Goal: Task Accomplishment & Management: Use online tool/utility

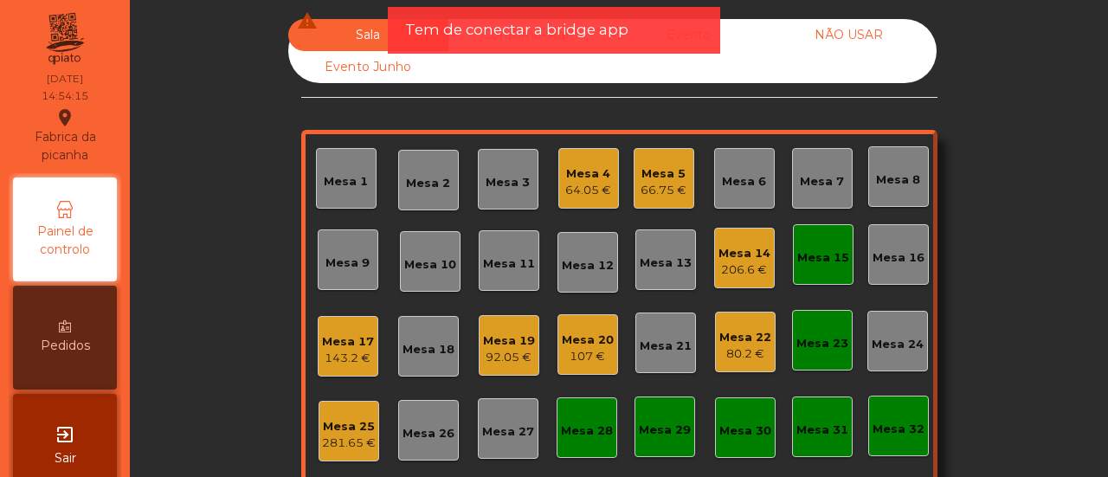
click at [499, 174] on div "Mesa 3" at bounding box center [508, 182] width 44 height 17
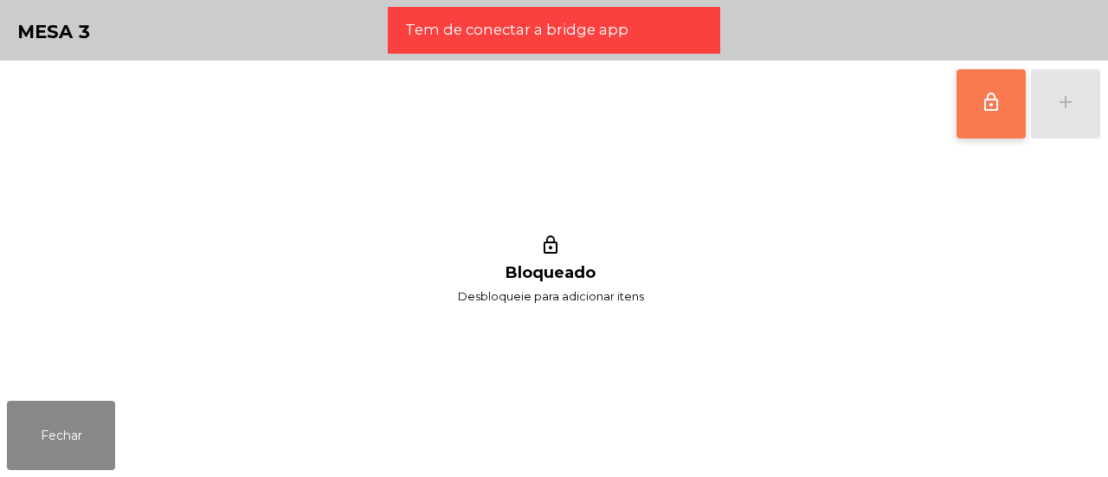
click at [1018, 103] on button "lock_outline" at bounding box center [991, 103] width 69 height 69
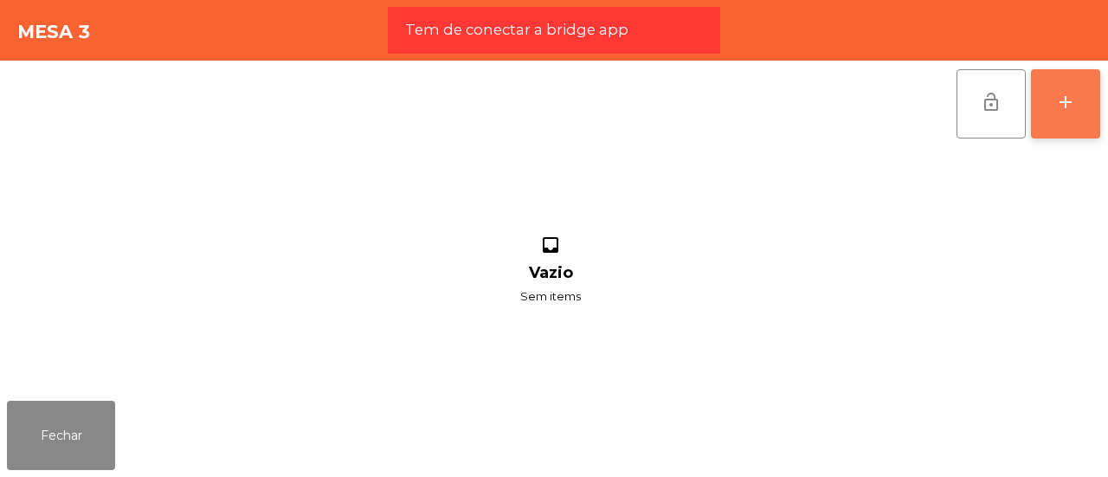
click at [1094, 100] on button "add" at bounding box center [1065, 103] width 69 height 69
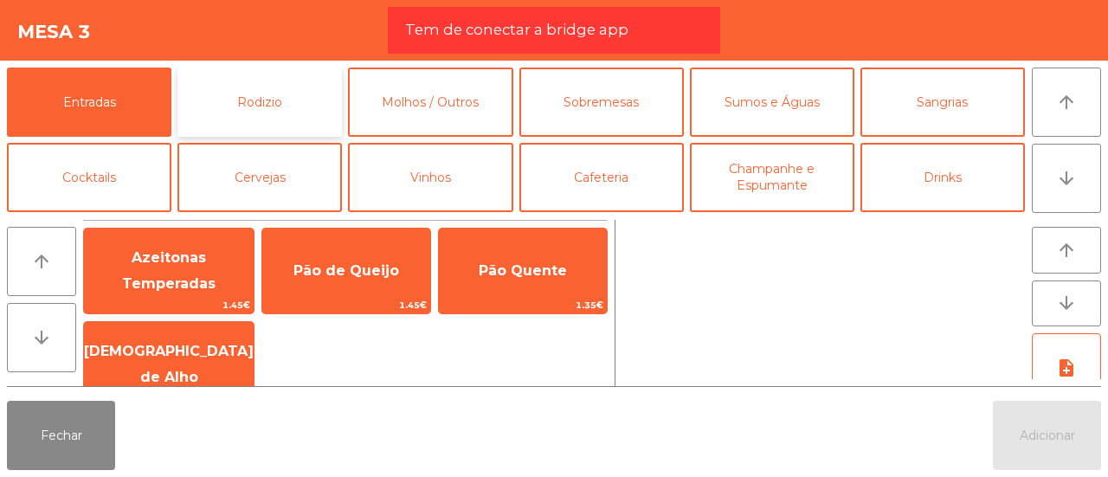
click at [289, 90] on button "Rodizio" at bounding box center [260, 102] width 165 height 69
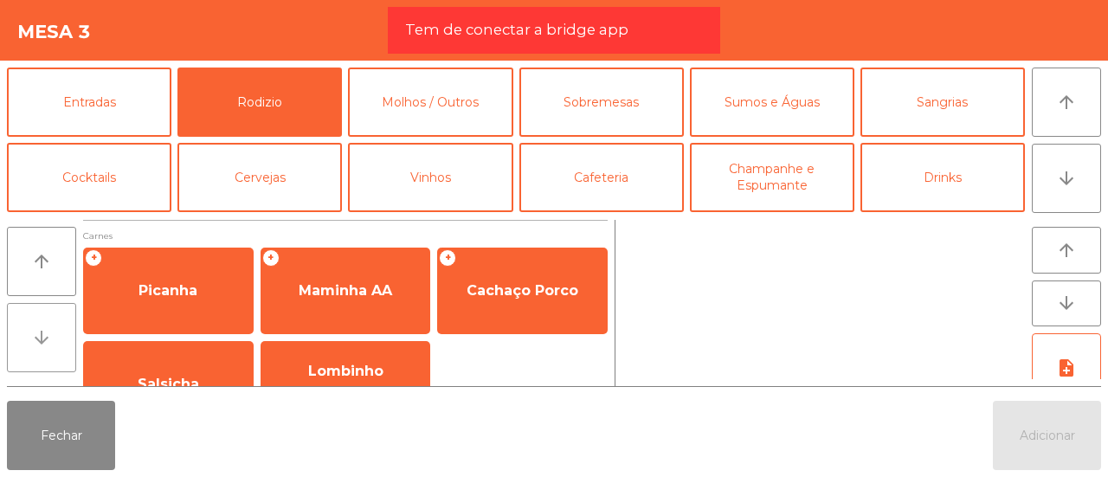
click at [29, 314] on button "arrow_downward" at bounding box center [41, 337] width 69 height 69
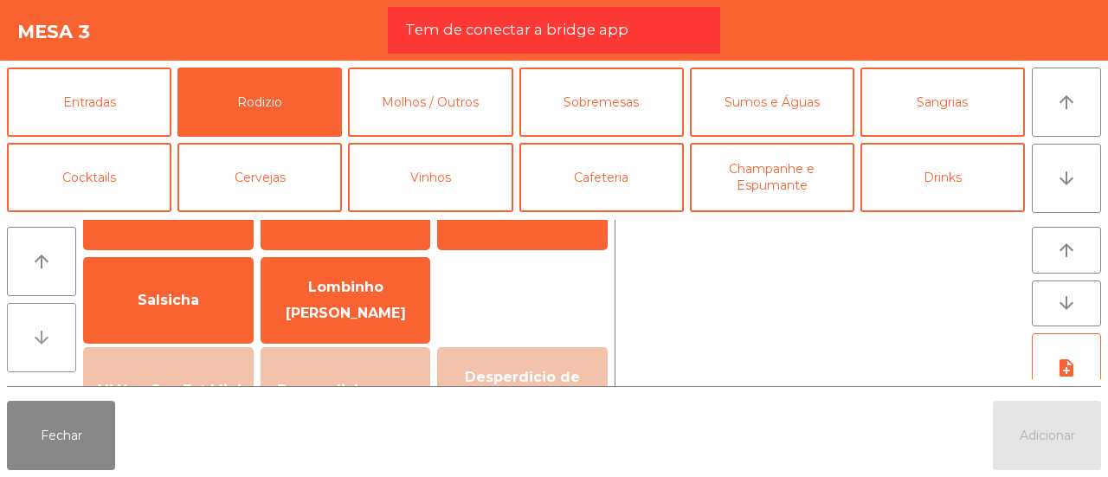
click at [29, 314] on button "arrow_downward" at bounding box center [41, 337] width 69 height 69
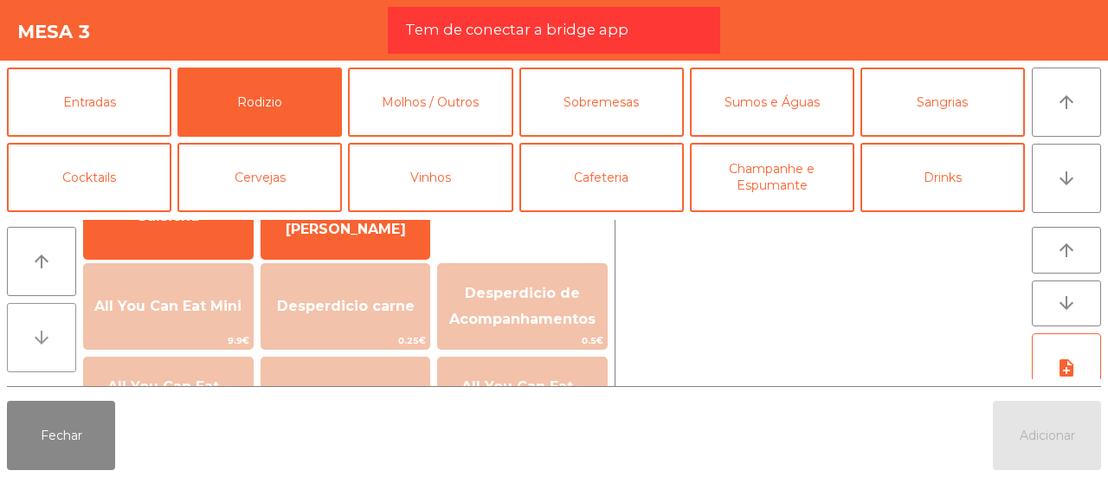
click at [29, 314] on button "arrow_downward" at bounding box center [41, 337] width 69 height 69
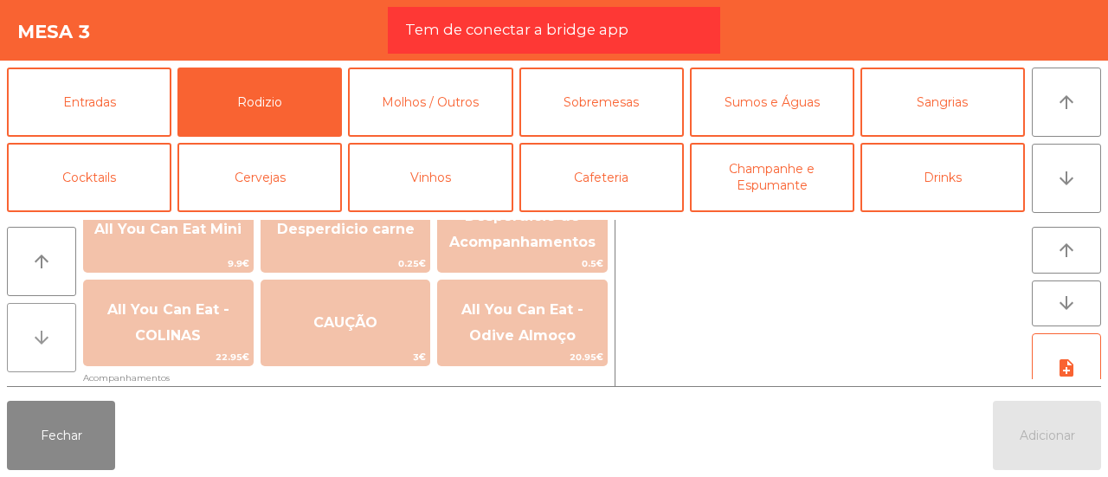
scroll to position [253, 0]
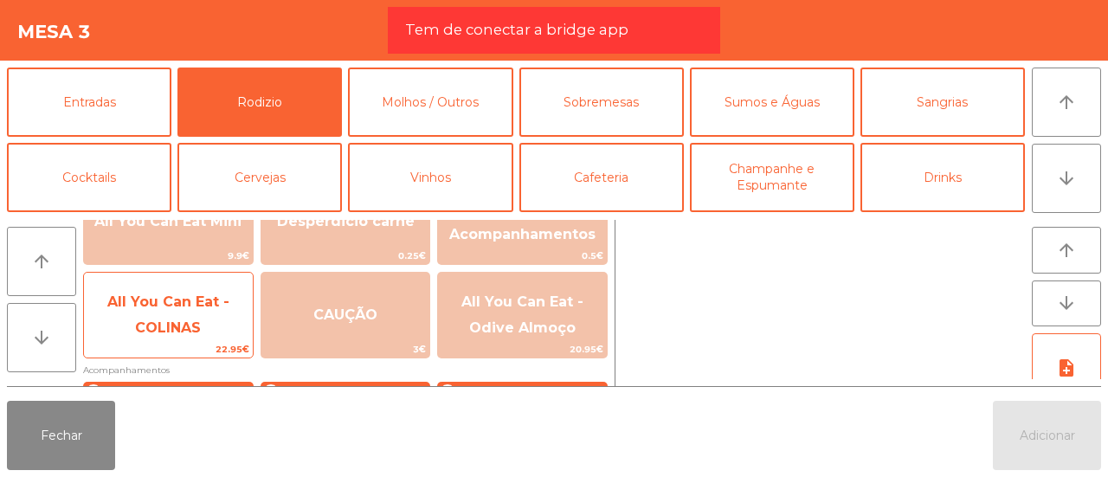
click at [121, 324] on span "All You Can Eat - COLINAS" at bounding box center [168, 316] width 169 height 74
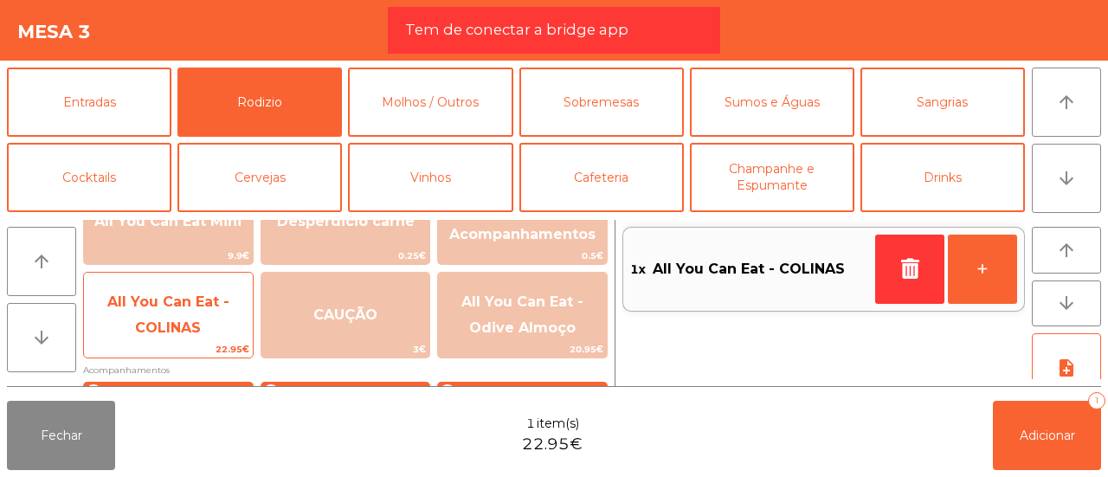
click at [121, 324] on span "All You Can Eat - COLINAS" at bounding box center [168, 316] width 169 height 74
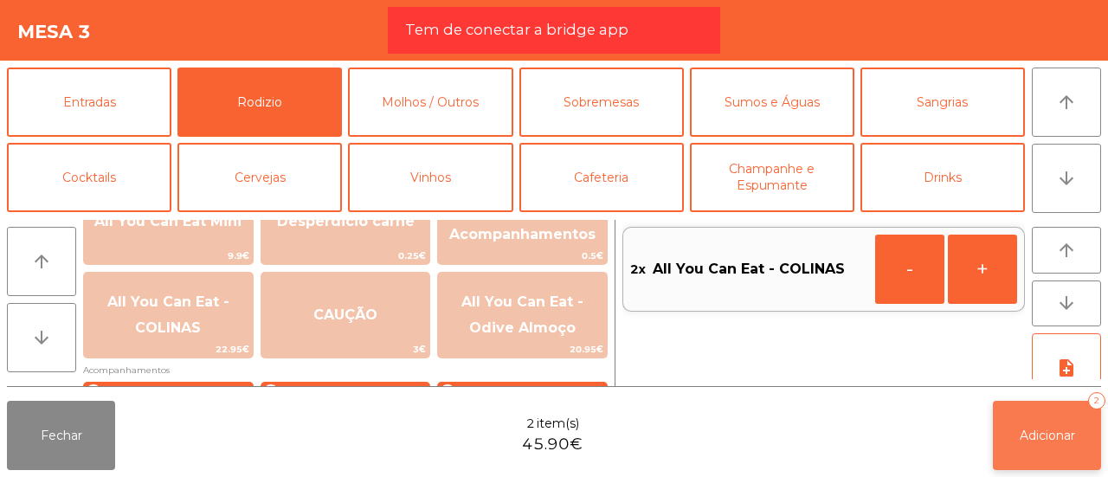
click at [1017, 423] on button "Adicionar 2" at bounding box center [1047, 435] width 108 height 69
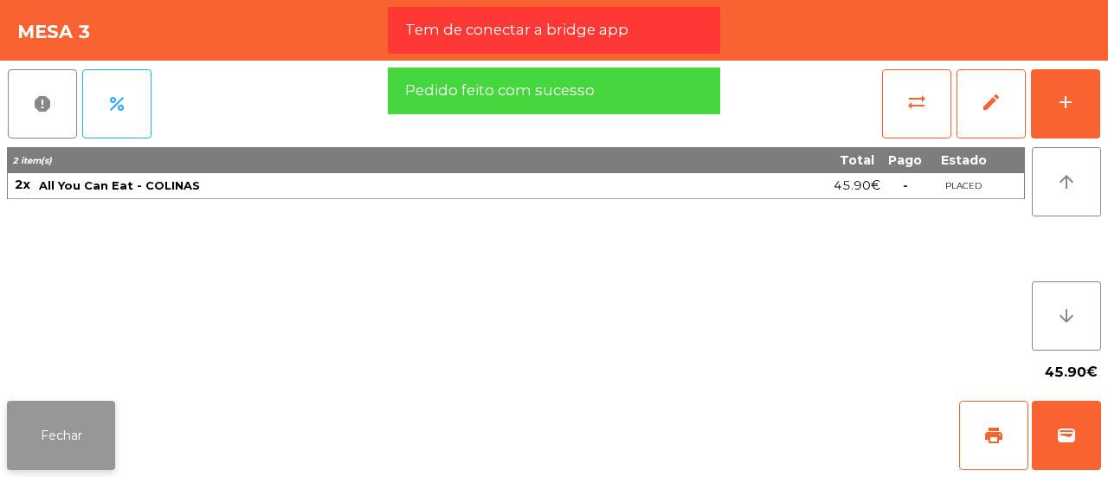
click at [94, 452] on button "Fechar" at bounding box center [61, 435] width 108 height 69
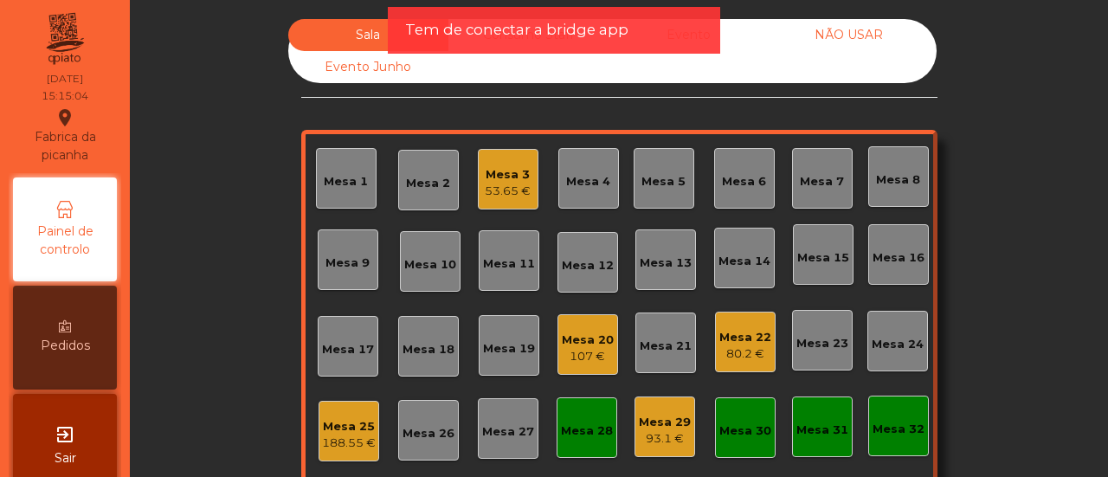
click at [519, 42] on div "Tem de conectar a bridge app" at bounding box center [554, 30] width 332 height 47
click at [470, 39] on span "Tem de conectar a bridge app" at bounding box center [516, 30] width 223 height 22
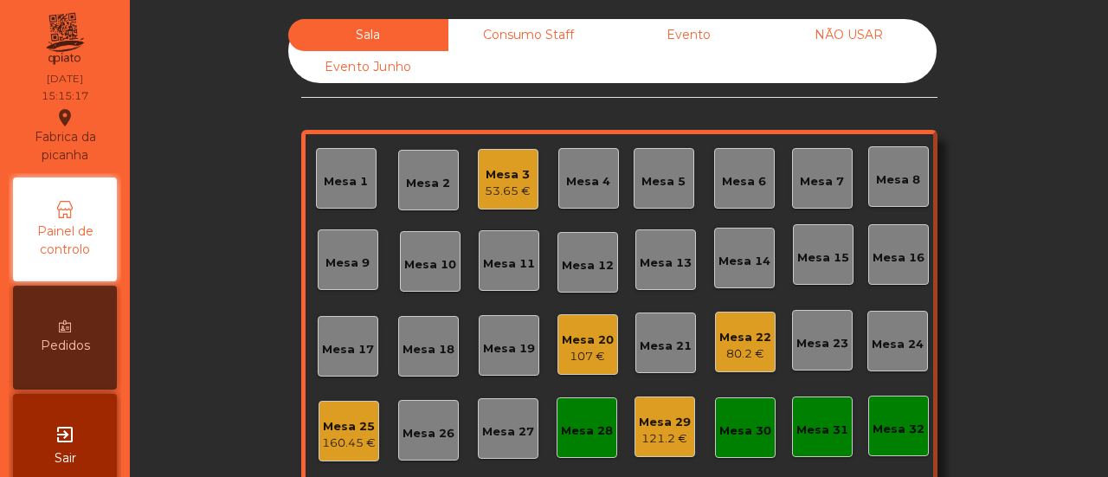
click at [518, 29] on div "Consumo Staff" at bounding box center [529, 35] width 160 height 32
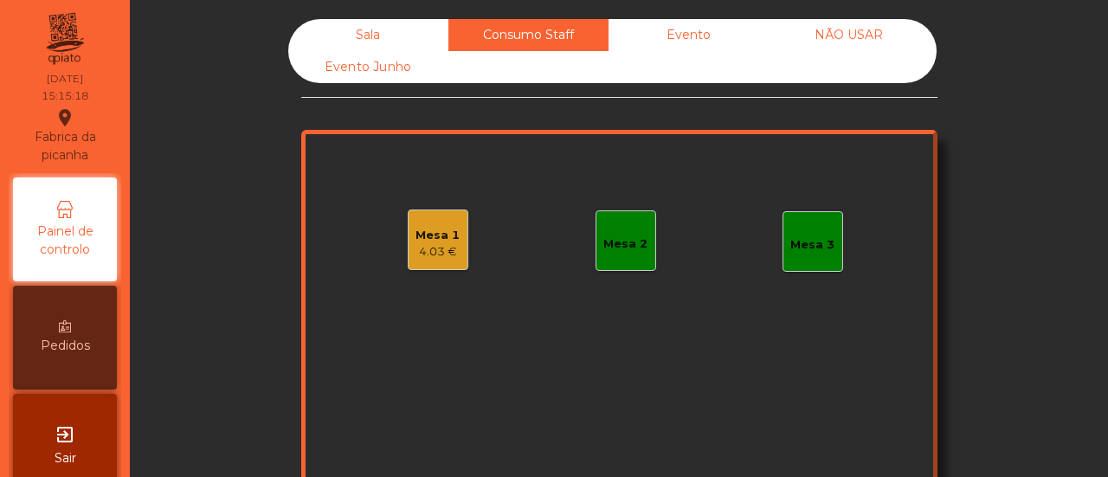
click at [622, 214] on div "Mesa 2" at bounding box center [626, 240] width 61 height 61
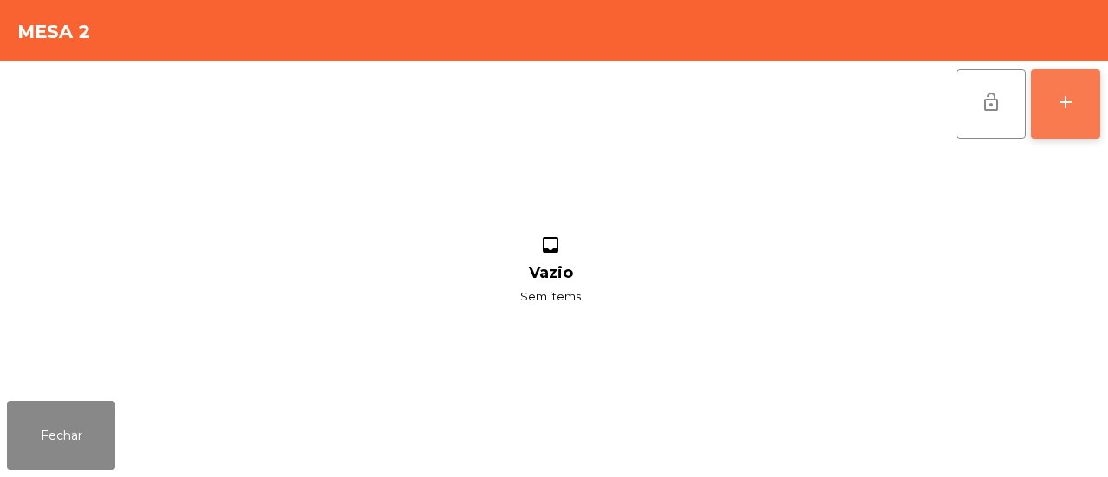
click at [1061, 119] on button "add" at bounding box center [1065, 103] width 69 height 69
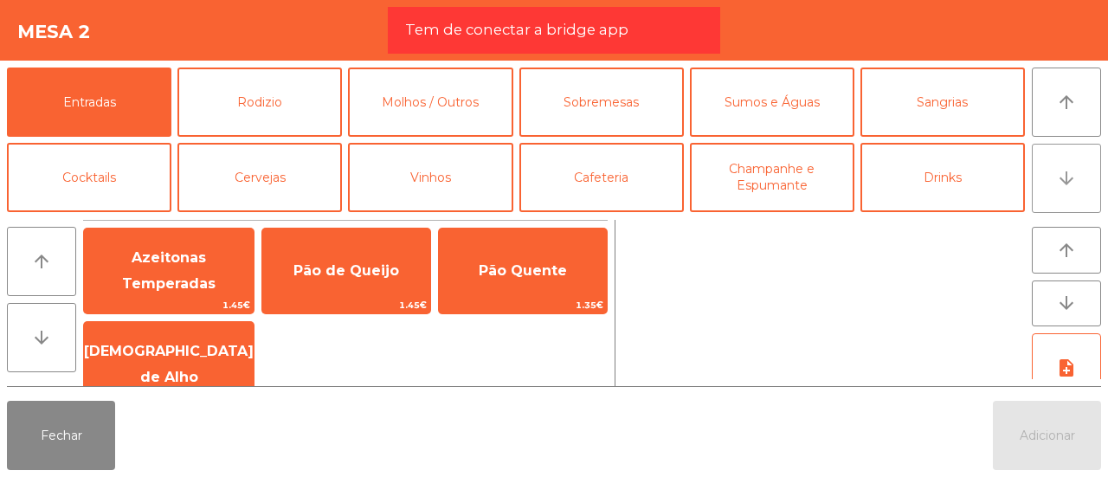
click at [1060, 188] on icon "arrow_downward" at bounding box center [1066, 178] width 21 height 21
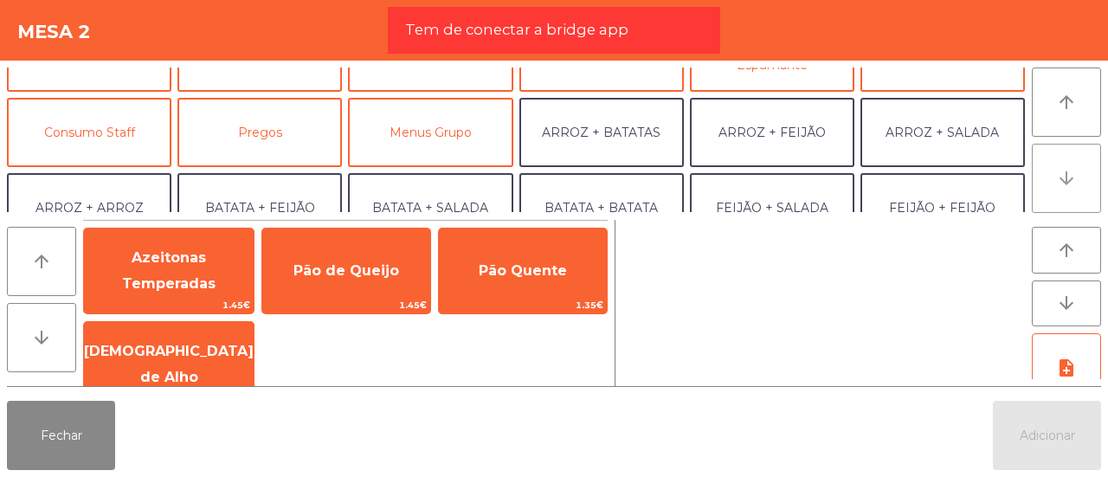
click at [1060, 188] on icon "arrow_downward" at bounding box center [1066, 178] width 21 height 21
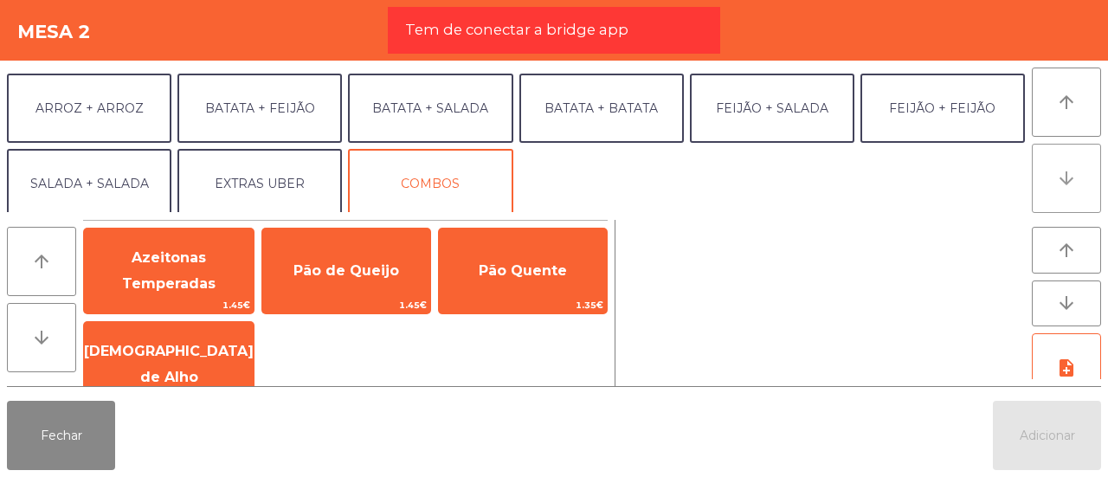
scroll to position [225, 0]
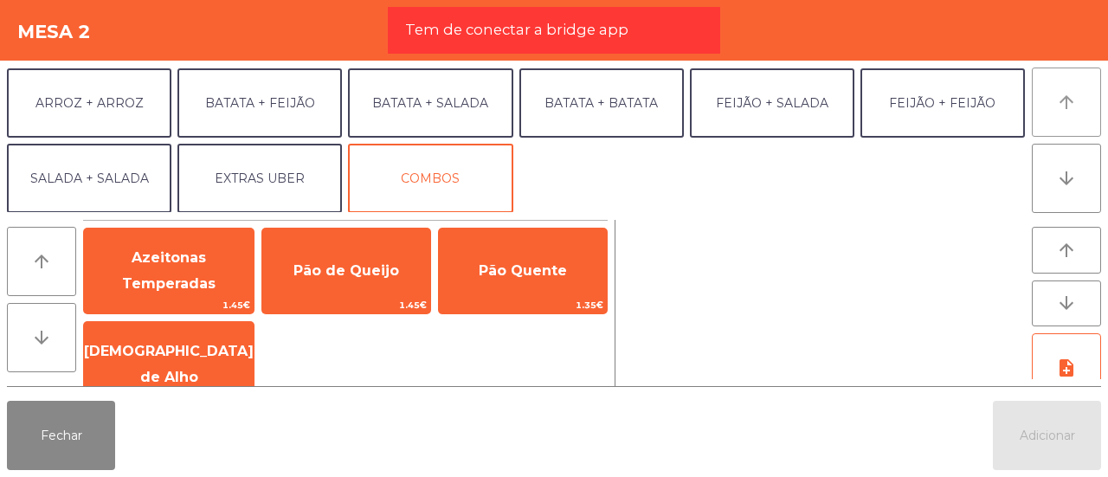
click at [1056, 99] on icon "arrow_upward" at bounding box center [1066, 102] width 21 height 21
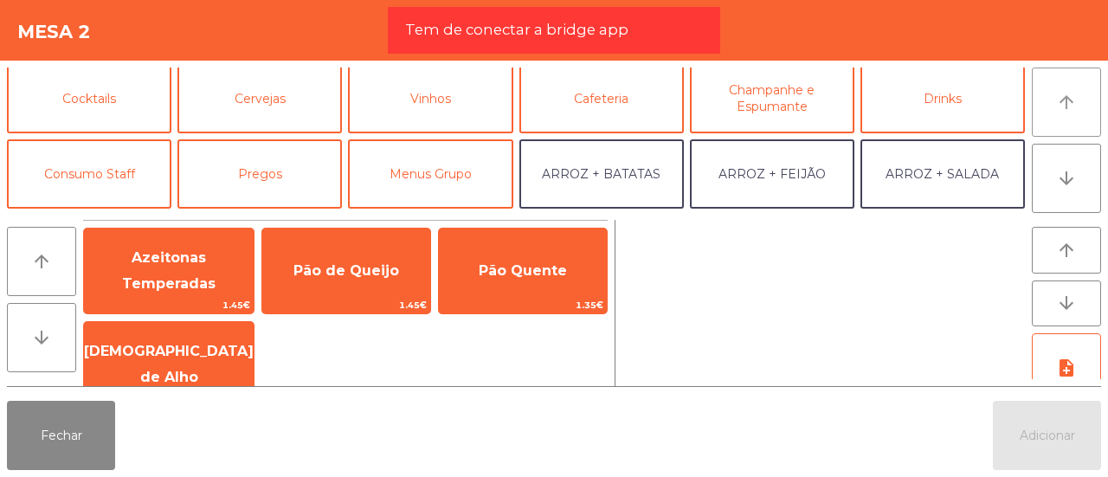
scroll to position [74, 0]
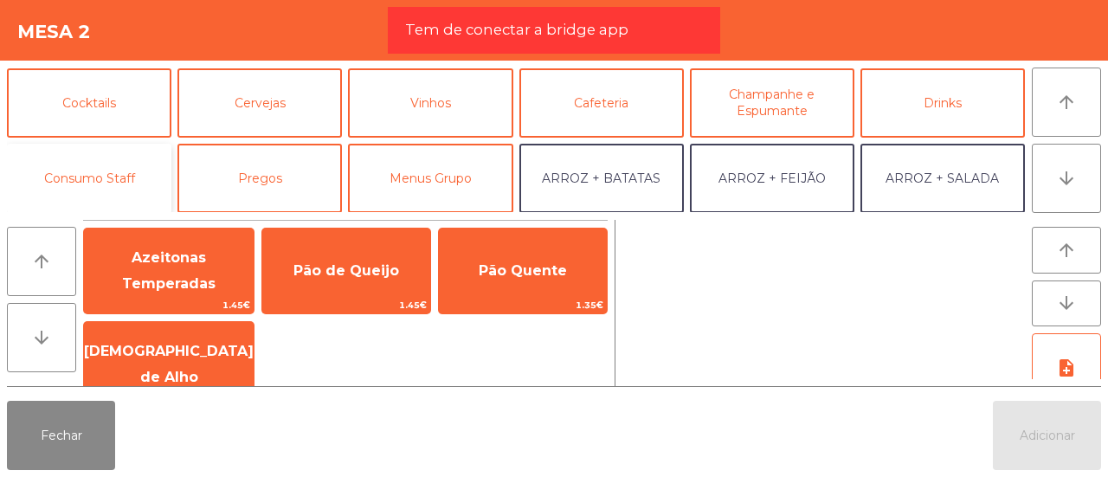
click at [119, 174] on button "Consumo Staff" at bounding box center [89, 178] width 165 height 69
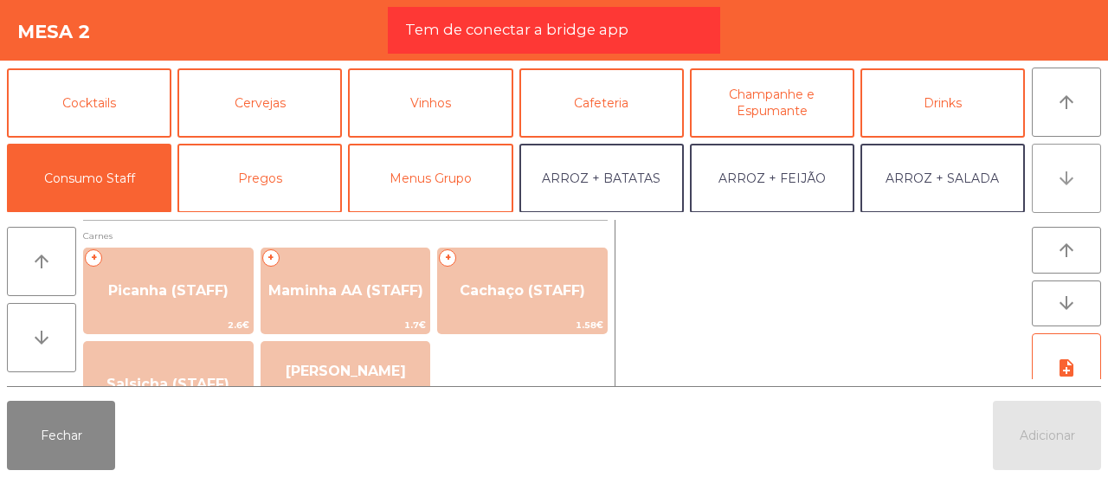
click at [1080, 172] on button "arrow_downward" at bounding box center [1066, 178] width 69 height 69
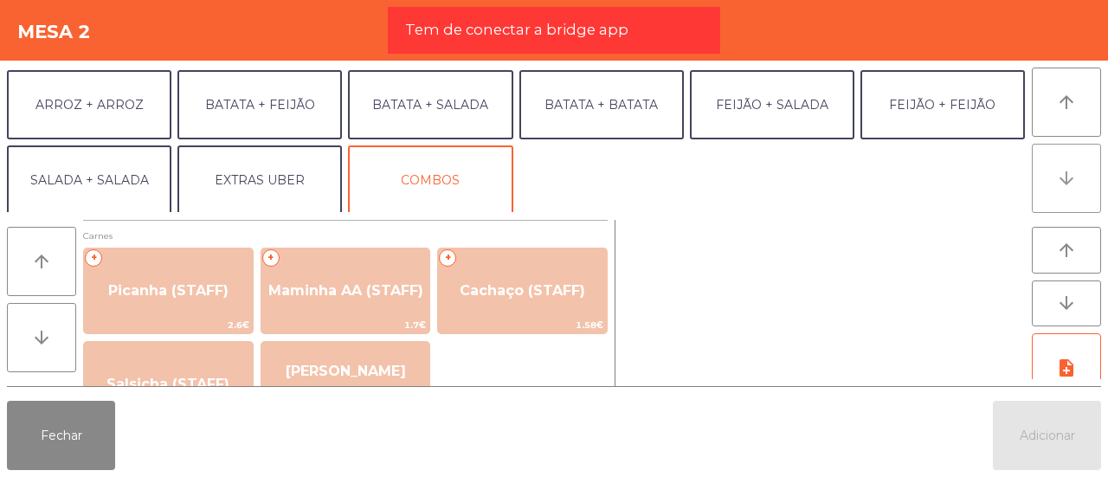
scroll to position [225, 0]
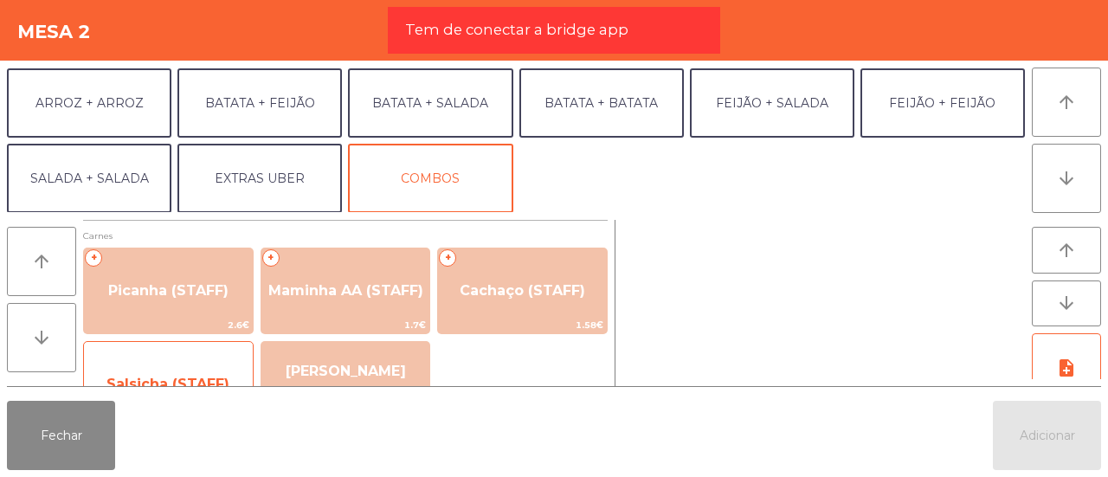
click at [207, 371] on span "Salsicha (STAFF)" at bounding box center [168, 384] width 169 height 47
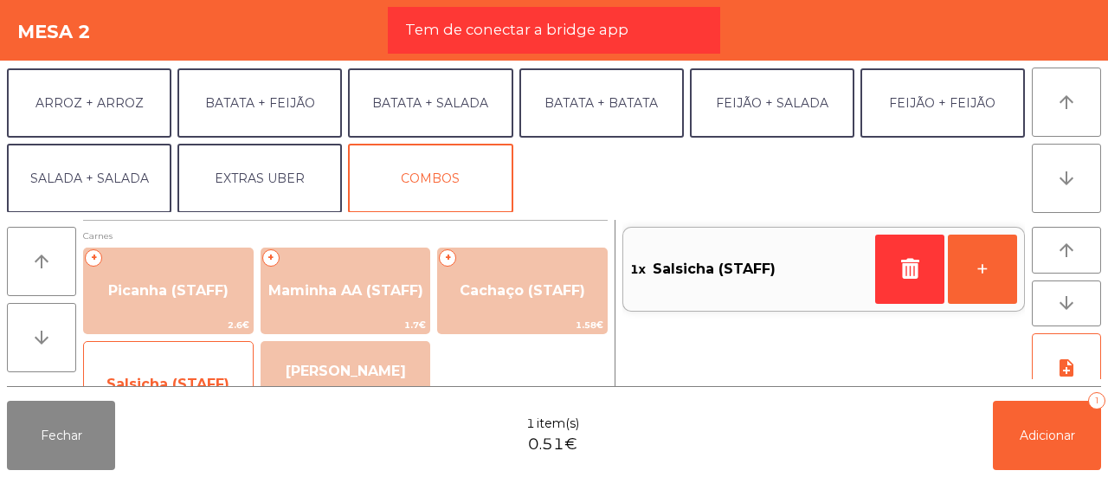
click at [207, 371] on span "Salsicha (STAFF)" at bounding box center [168, 384] width 169 height 47
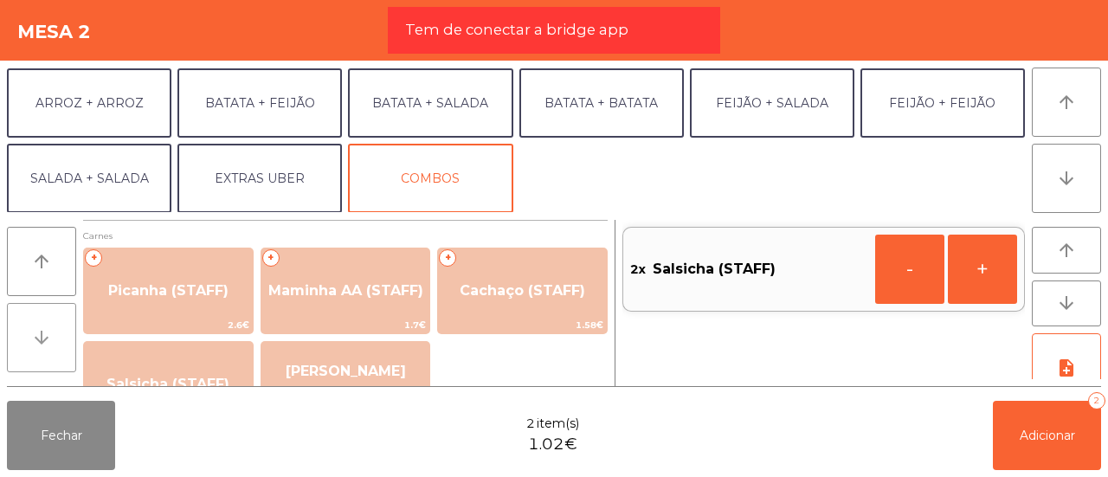
click at [32, 344] on icon "arrow_downward" at bounding box center [41, 337] width 21 height 21
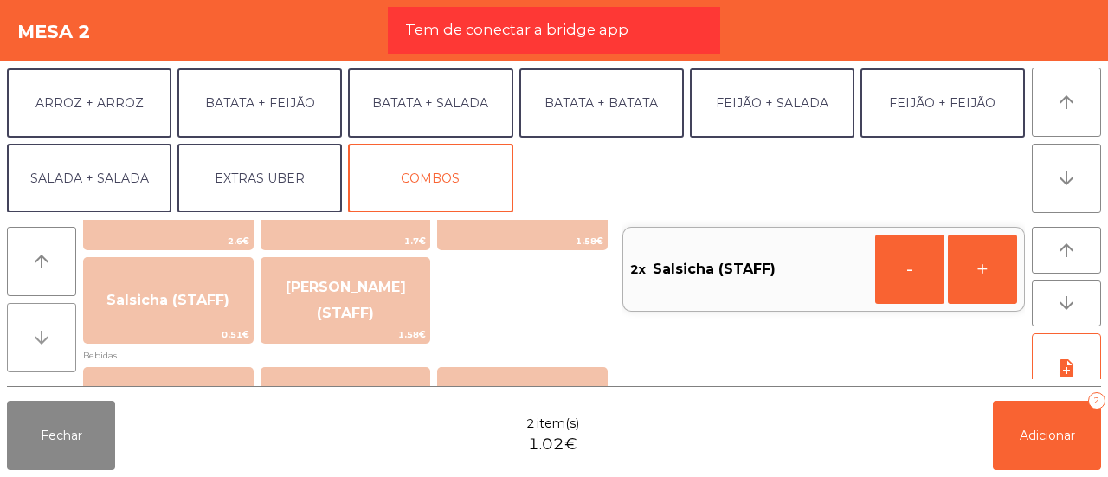
click at [32, 344] on icon "arrow_downward" at bounding box center [41, 337] width 21 height 21
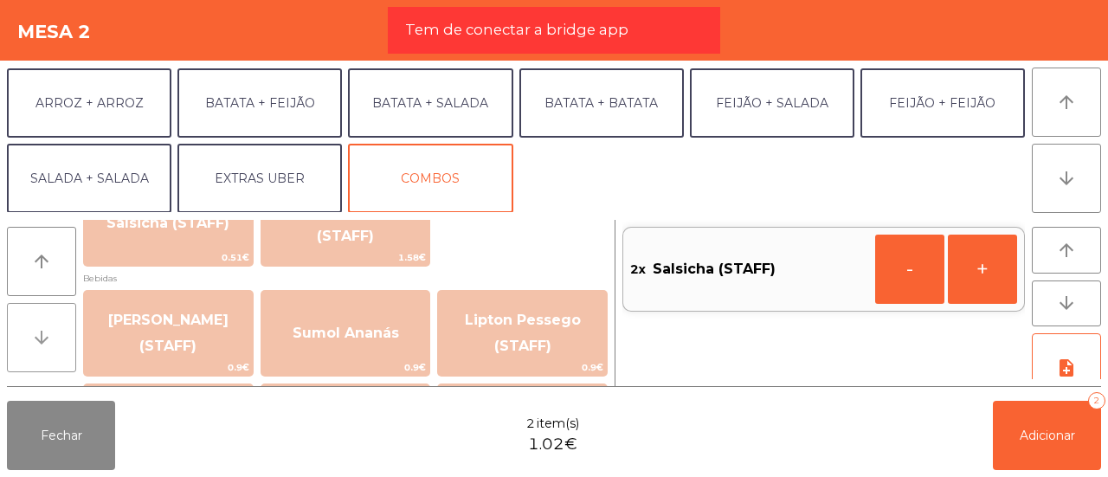
scroll to position [168, 0]
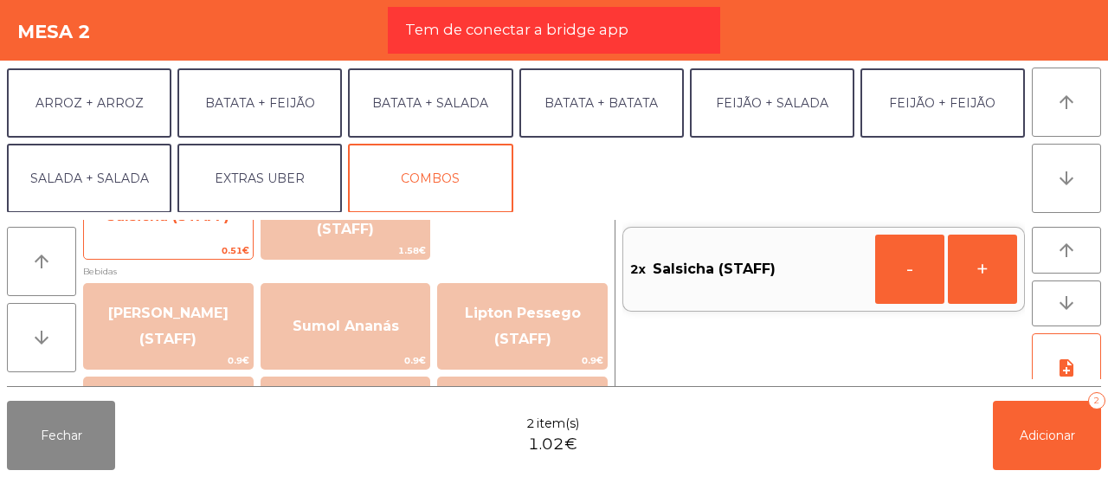
click at [140, 235] on span "Salsicha (STAFF)" at bounding box center [168, 216] width 169 height 47
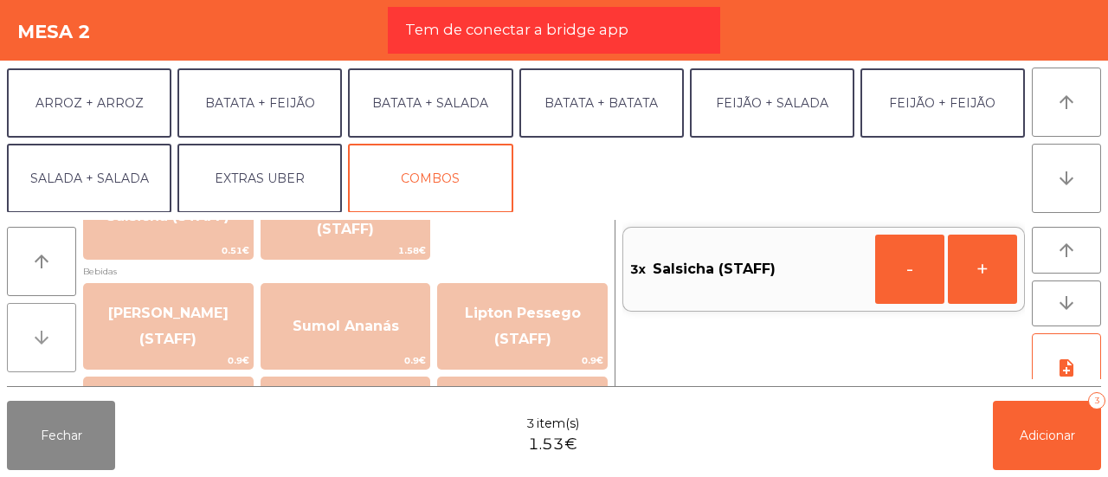
click at [55, 340] on button "arrow_downward" at bounding box center [41, 337] width 69 height 69
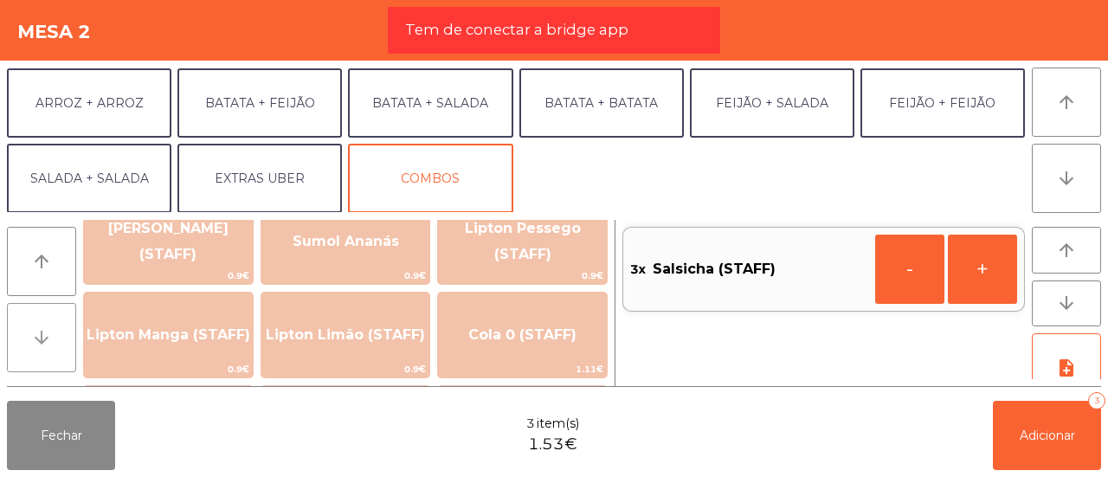
click at [55, 340] on button "arrow_downward" at bounding box center [41, 337] width 69 height 69
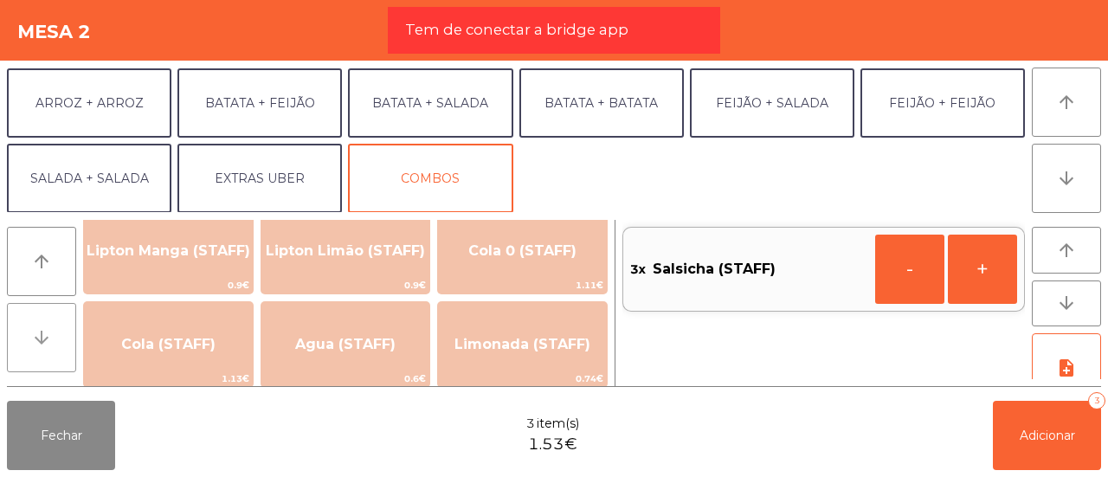
click at [55, 340] on button "arrow_downward" at bounding box center [41, 337] width 69 height 69
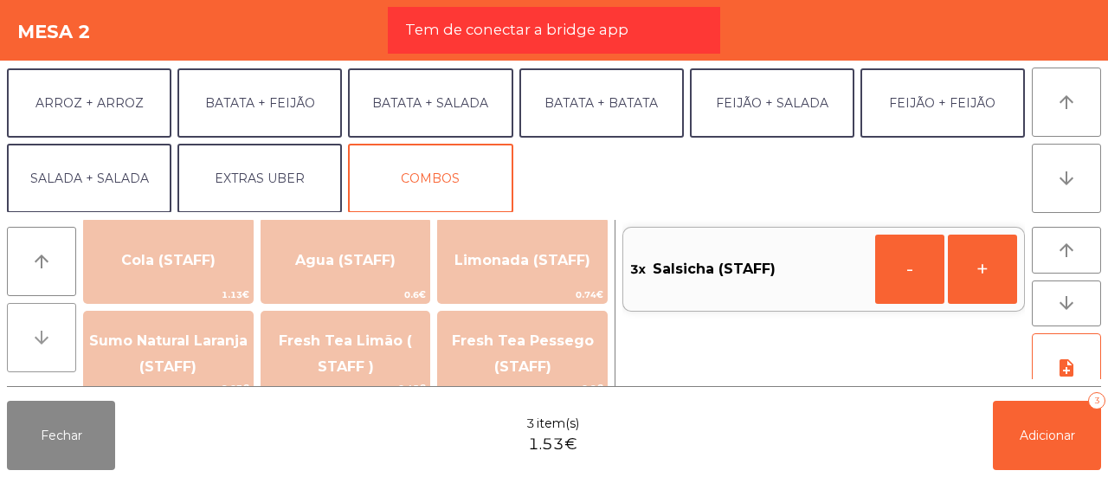
click at [55, 340] on button "arrow_downward" at bounding box center [41, 337] width 69 height 69
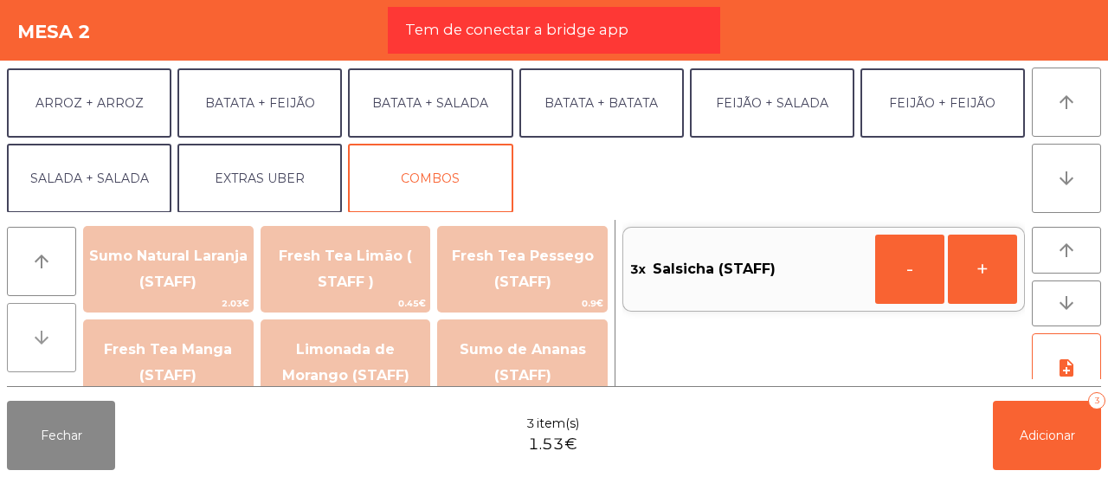
click at [55, 340] on button "arrow_downward" at bounding box center [41, 337] width 69 height 69
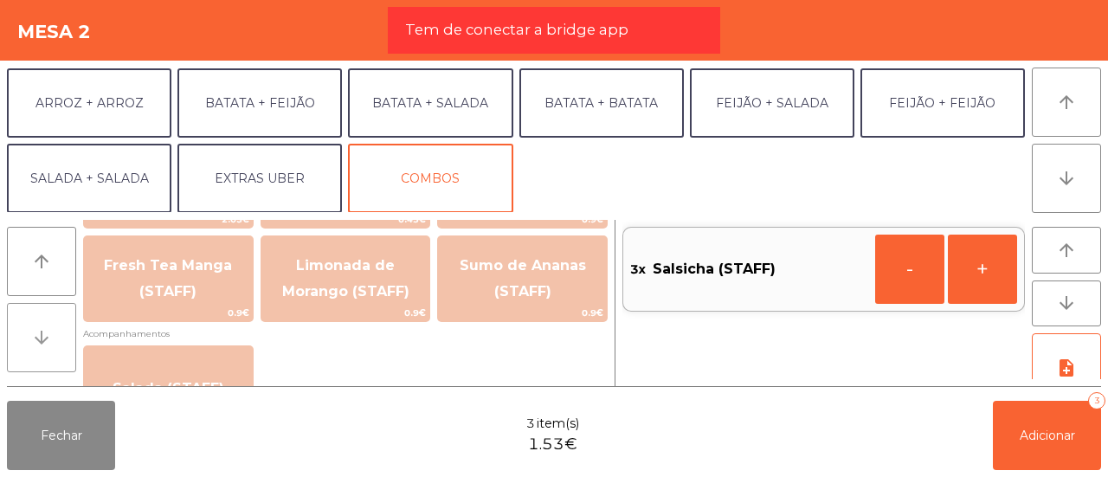
click at [55, 340] on button "arrow_downward" at bounding box center [41, 337] width 69 height 69
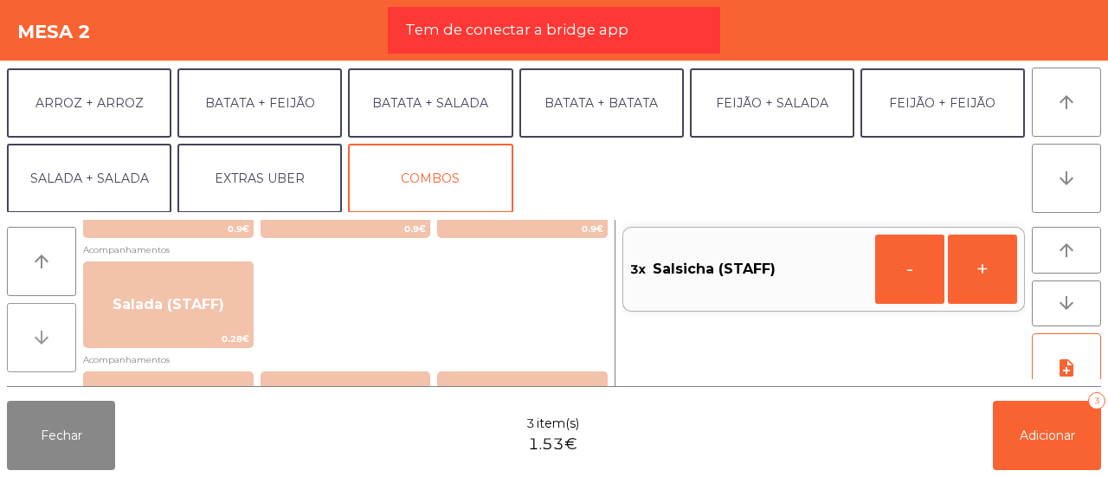
click at [55, 340] on button "arrow_downward" at bounding box center [41, 337] width 69 height 69
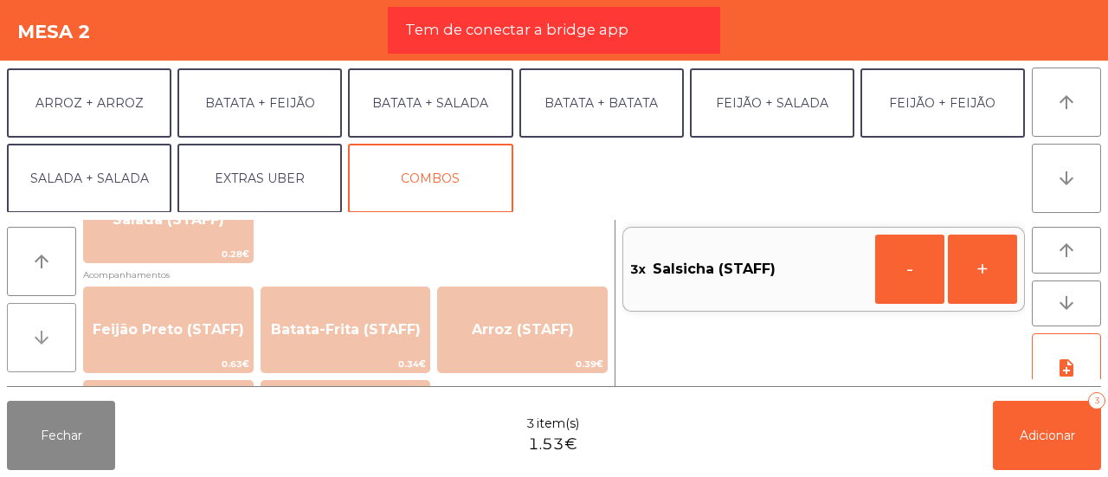
click at [55, 340] on button "arrow_downward" at bounding box center [41, 337] width 69 height 69
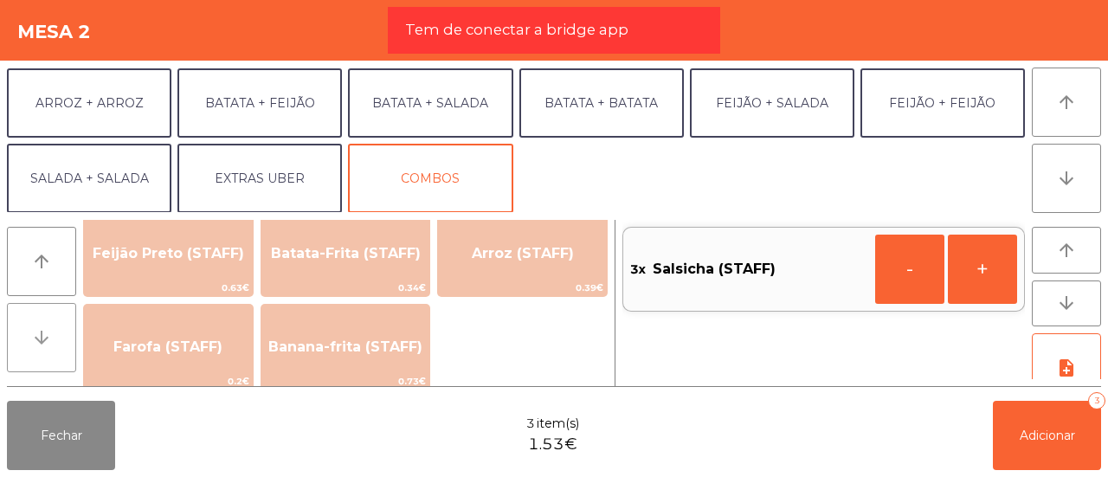
scroll to position [842, 0]
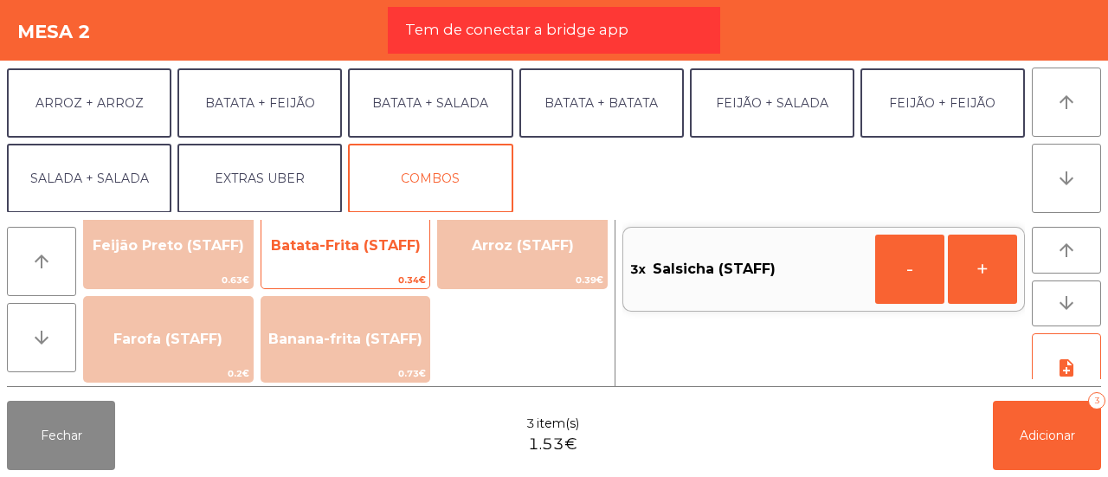
click at [345, 267] on span "Batata-Frita (STAFF)" at bounding box center [345, 246] width 169 height 47
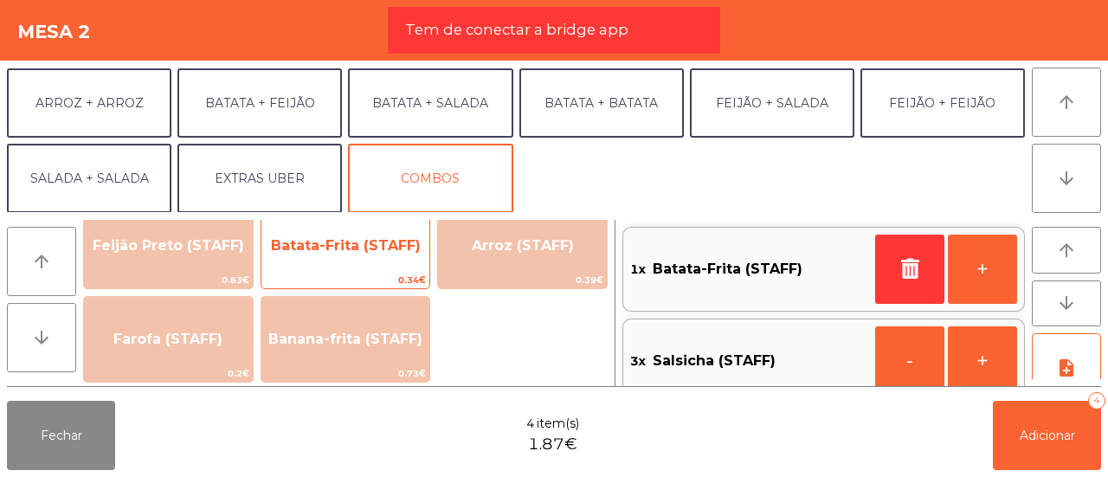
click at [345, 267] on span "Batata-Frita (STAFF)" at bounding box center [345, 246] width 169 height 47
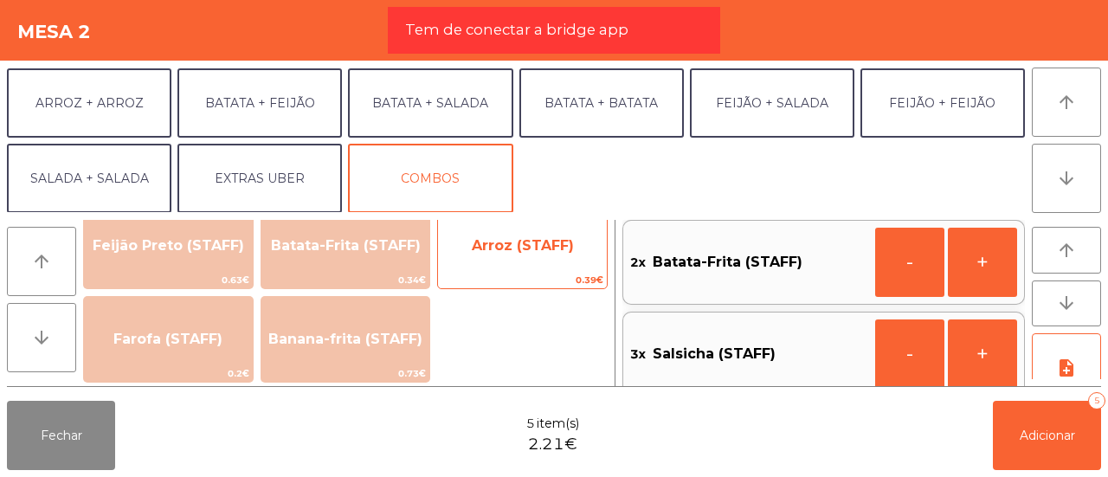
click at [492, 281] on span "0.39€" at bounding box center [522, 280] width 169 height 16
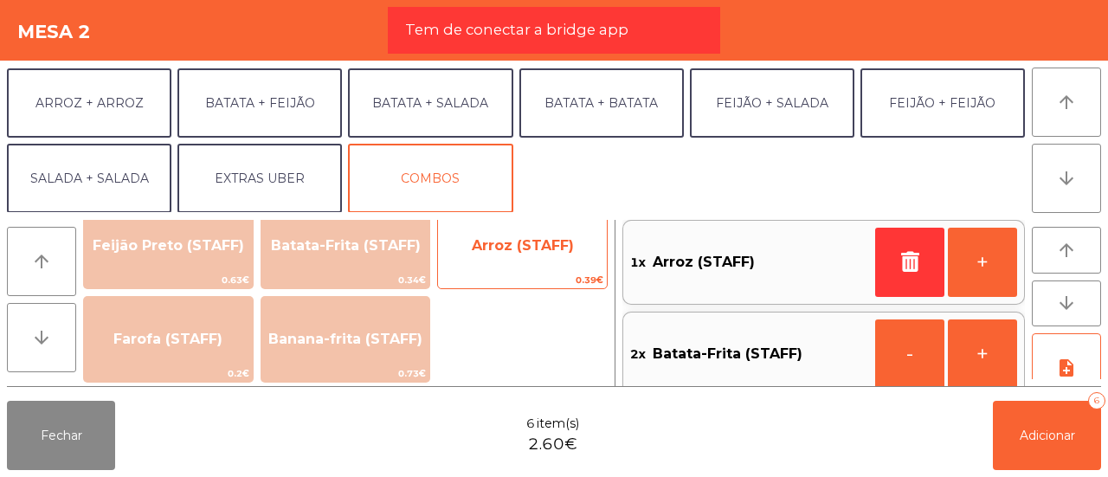
click at [492, 281] on span "0.39€" at bounding box center [522, 280] width 169 height 16
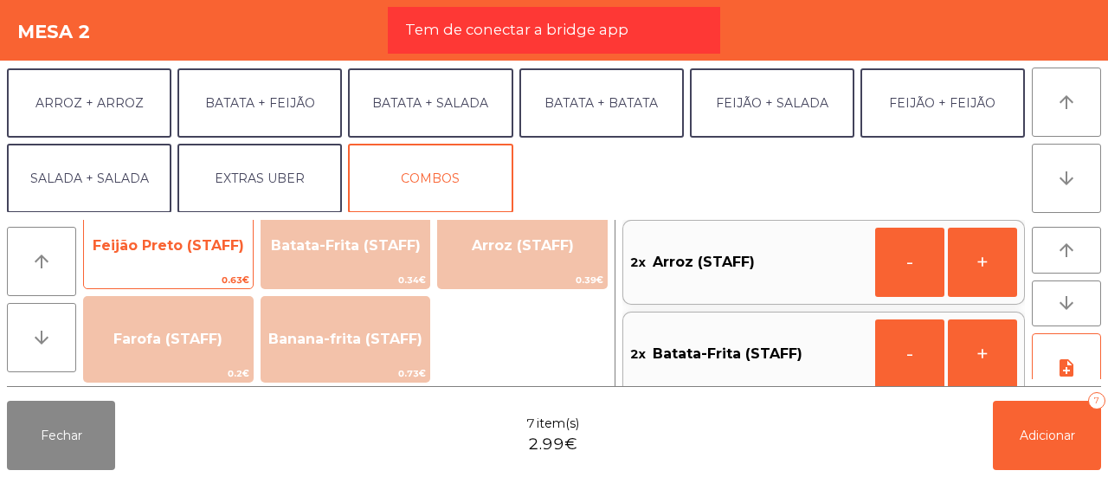
click at [227, 249] on span "Feijão Preto (STAFF)" at bounding box center [169, 245] width 152 height 16
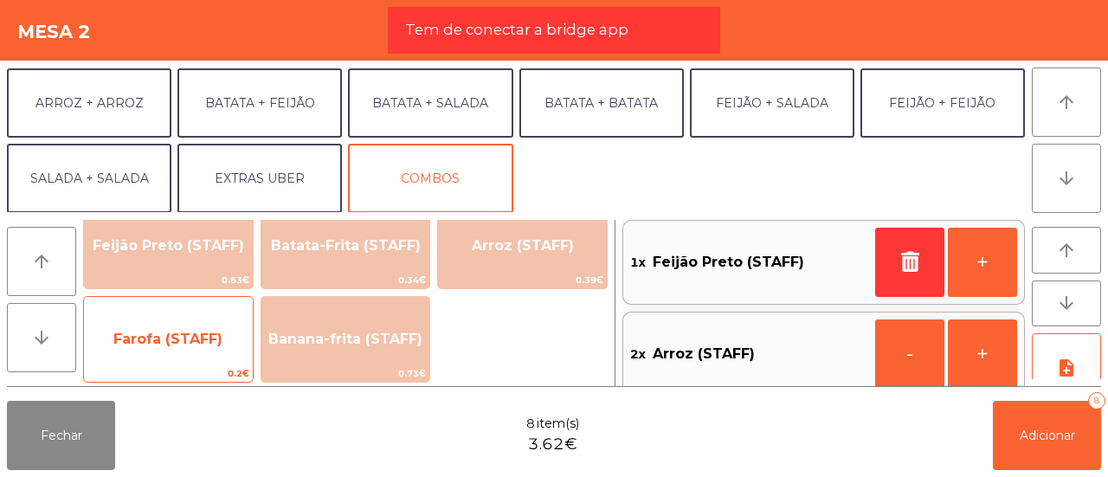
click at [205, 336] on span "Farofa (STAFF)" at bounding box center [167, 339] width 109 height 16
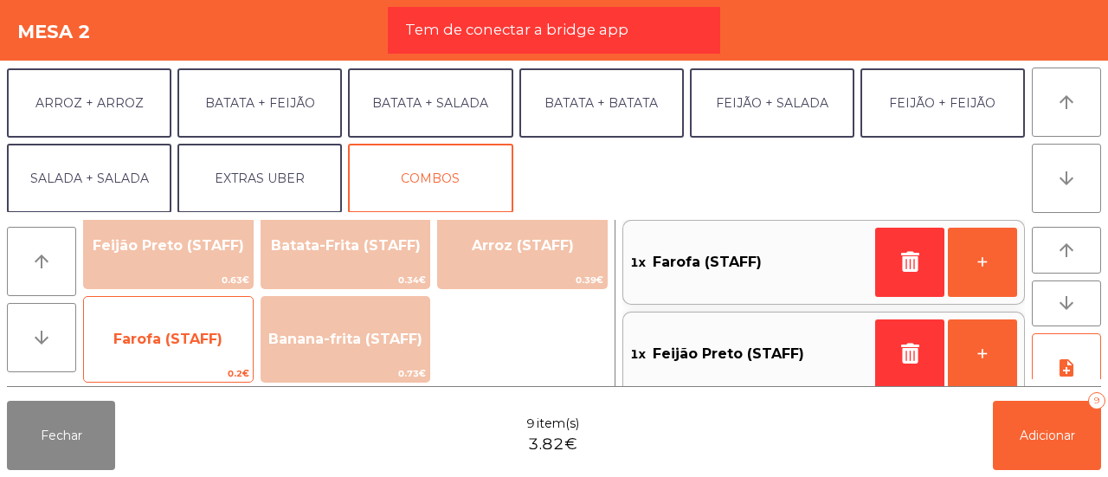
click at [205, 336] on span "Farofa (STAFF)" at bounding box center [167, 339] width 109 height 16
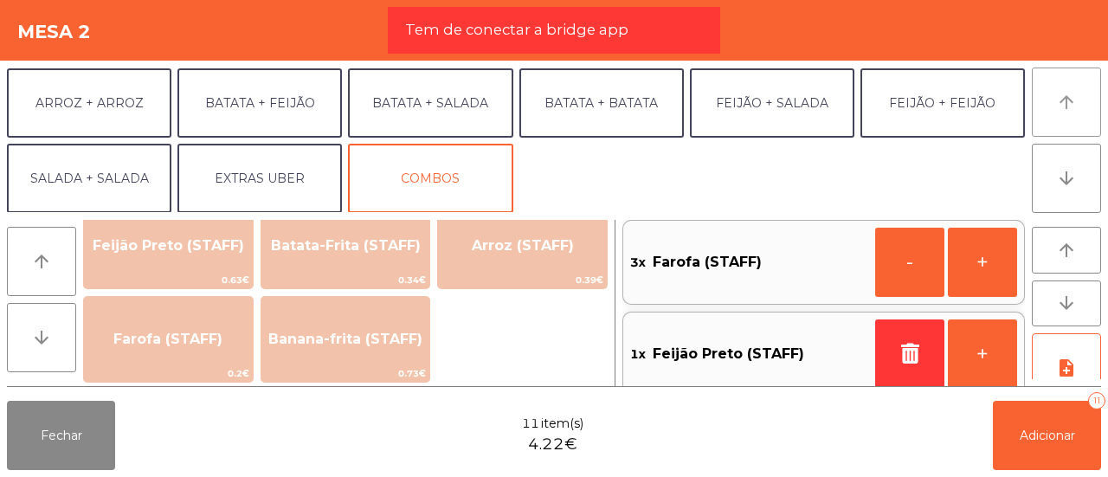
click at [1063, 117] on button "arrow_upward" at bounding box center [1066, 102] width 69 height 69
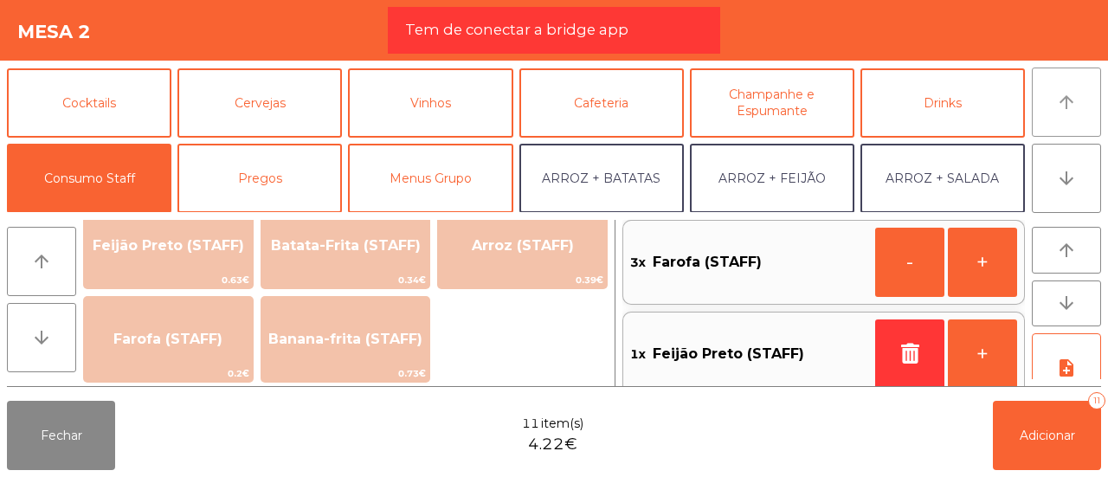
click at [1063, 117] on button "arrow_upward" at bounding box center [1066, 102] width 69 height 69
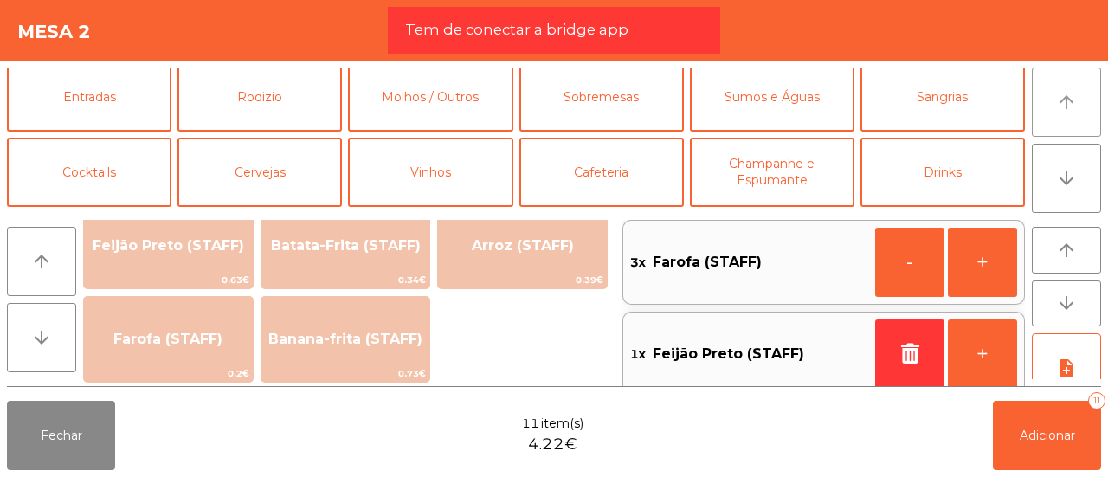
scroll to position [0, 0]
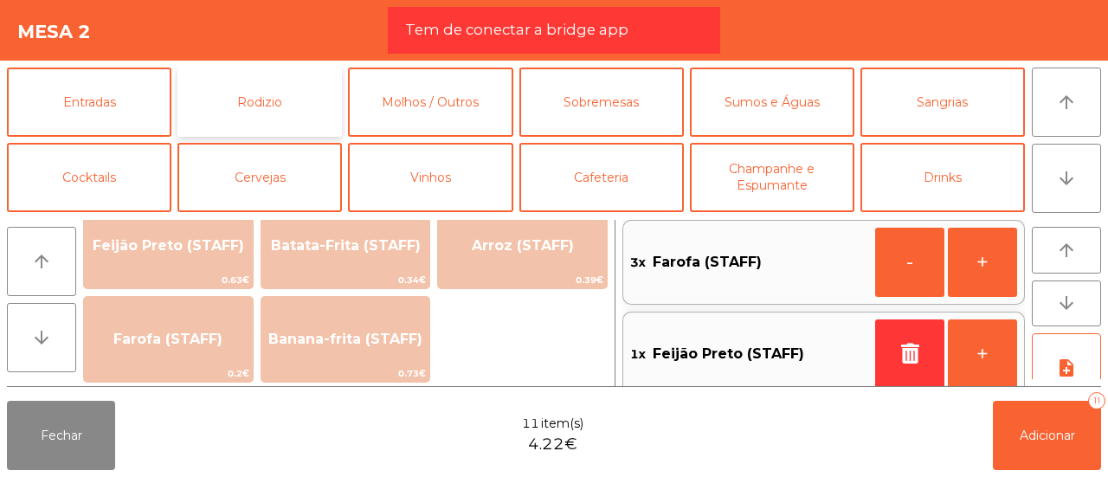
click at [322, 80] on button "Rodizio" at bounding box center [260, 102] width 165 height 69
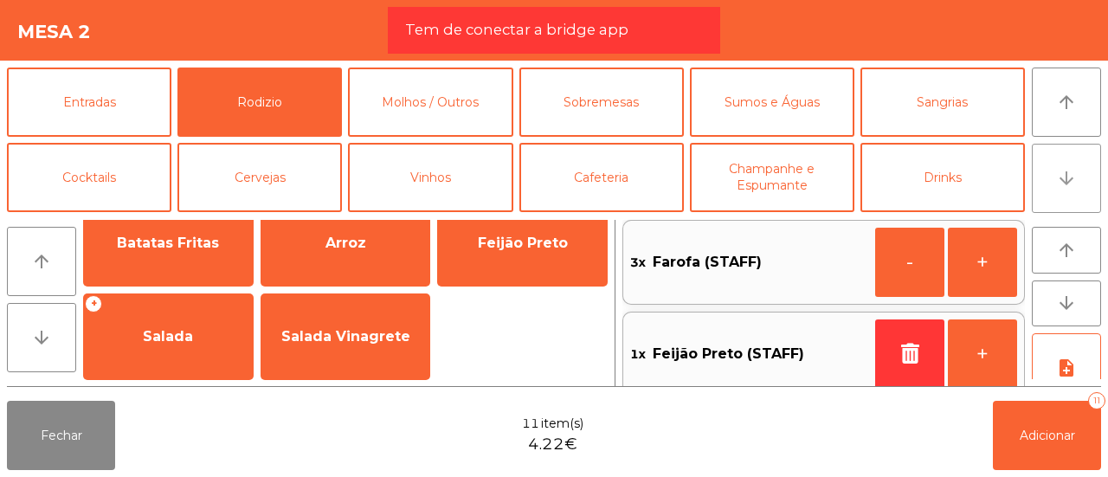
click at [1055, 191] on button "arrow_downward" at bounding box center [1066, 178] width 69 height 69
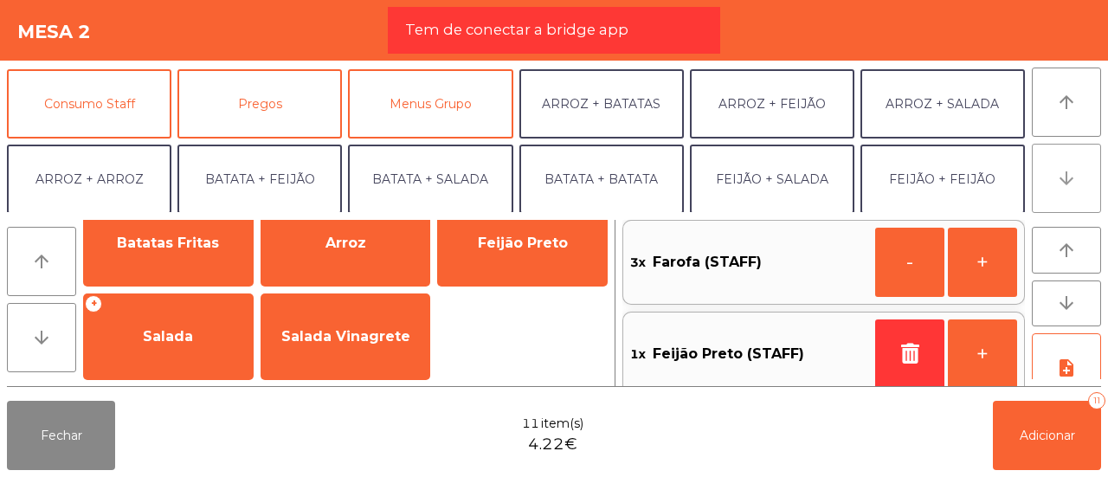
scroll to position [151, 0]
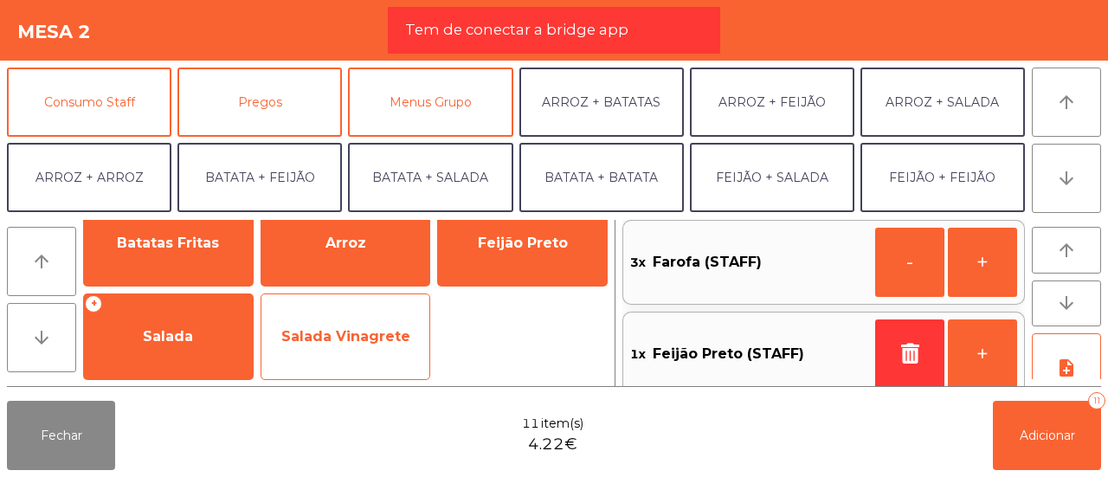
click at [410, 336] on span "Salada Vinagrete" at bounding box center [345, 336] width 169 height 47
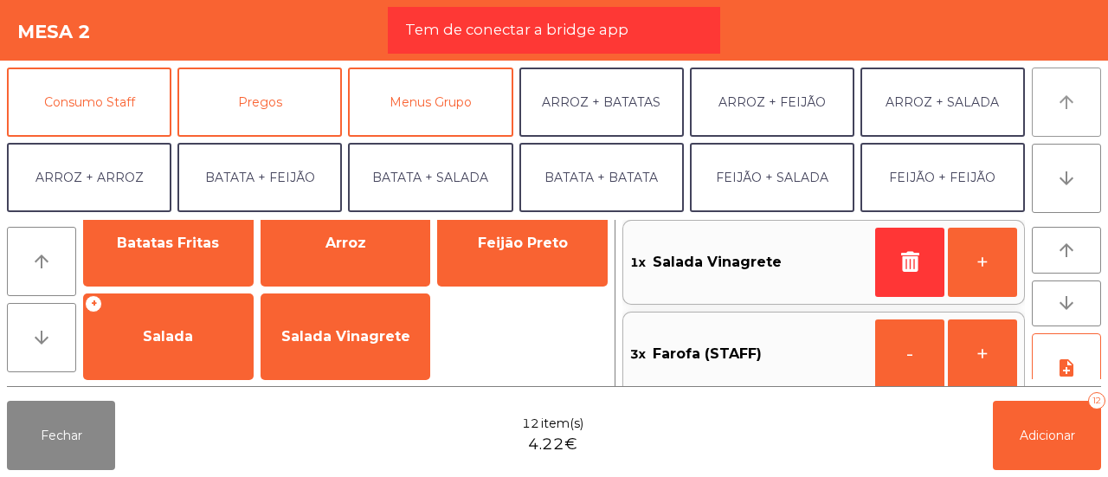
click at [1051, 100] on button "arrow_upward" at bounding box center [1066, 102] width 69 height 69
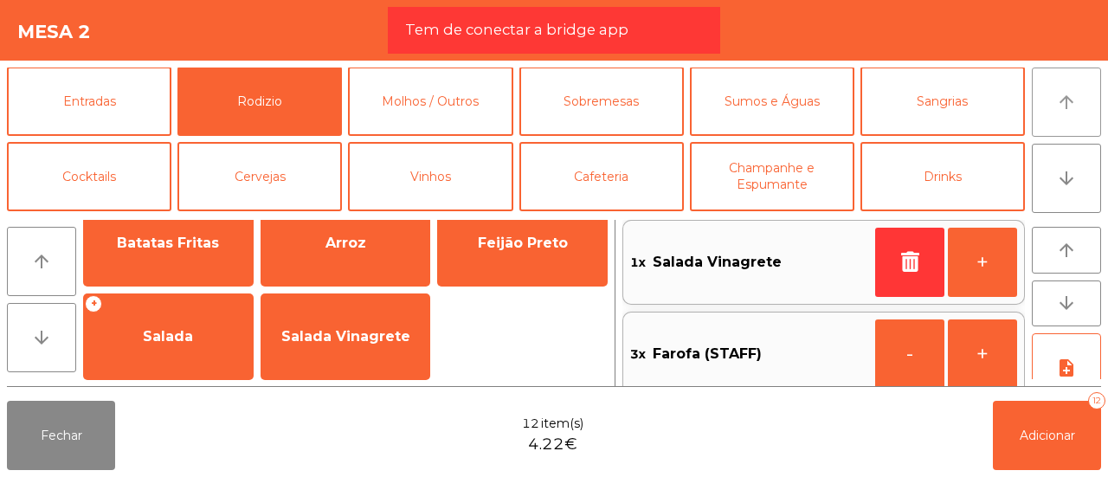
scroll to position [0, 0]
click at [402, 112] on button "Molhos / Outros" at bounding box center [430, 102] width 165 height 69
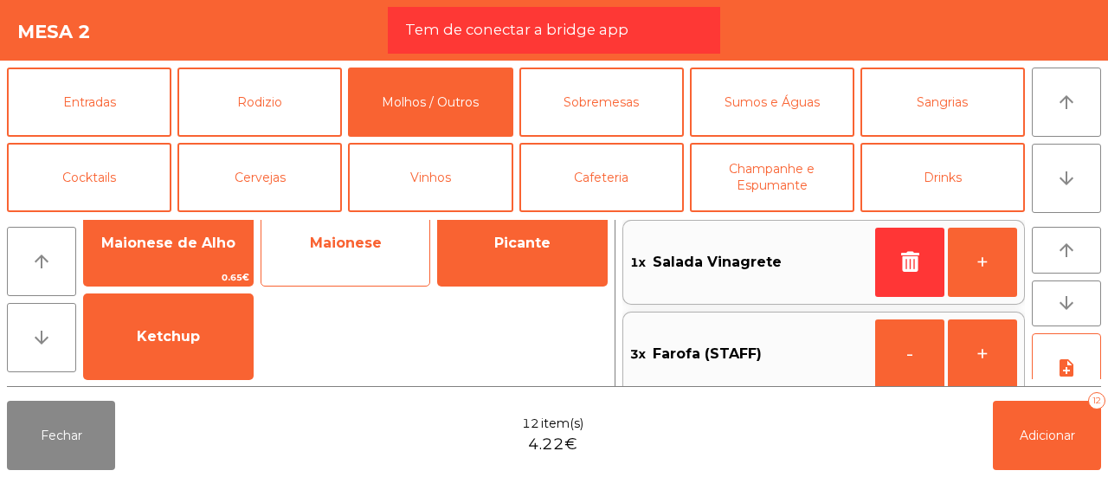
click at [388, 239] on span "Maionese" at bounding box center [345, 243] width 169 height 47
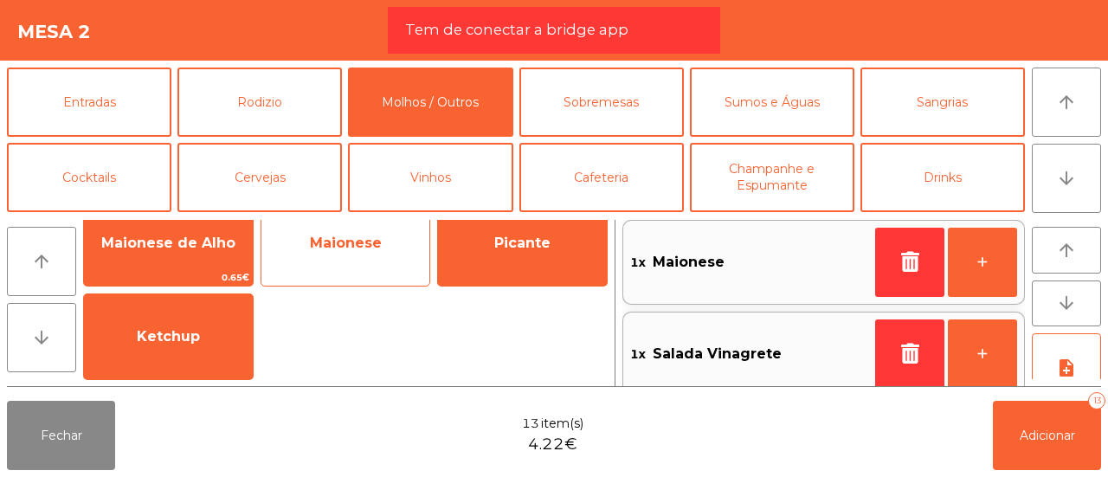
click at [388, 239] on span "Maionese" at bounding box center [345, 243] width 169 height 47
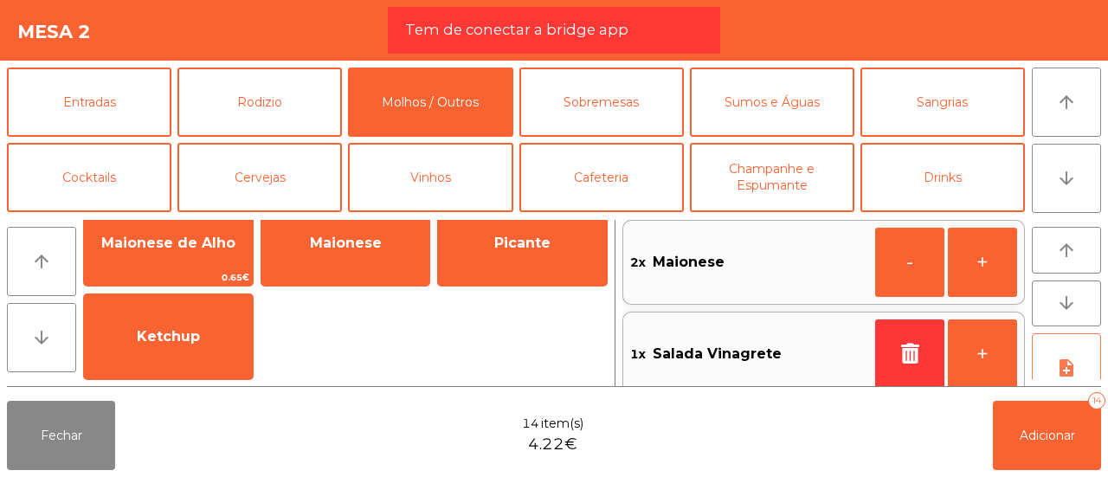
click at [1058, 358] on icon "note_add" at bounding box center [1066, 368] width 21 height 21
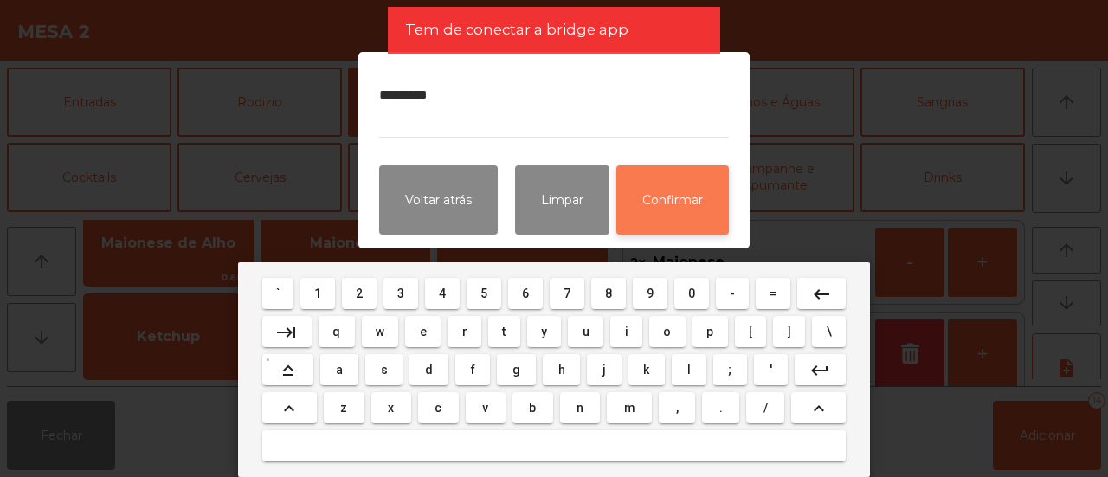
type textarea "*********"
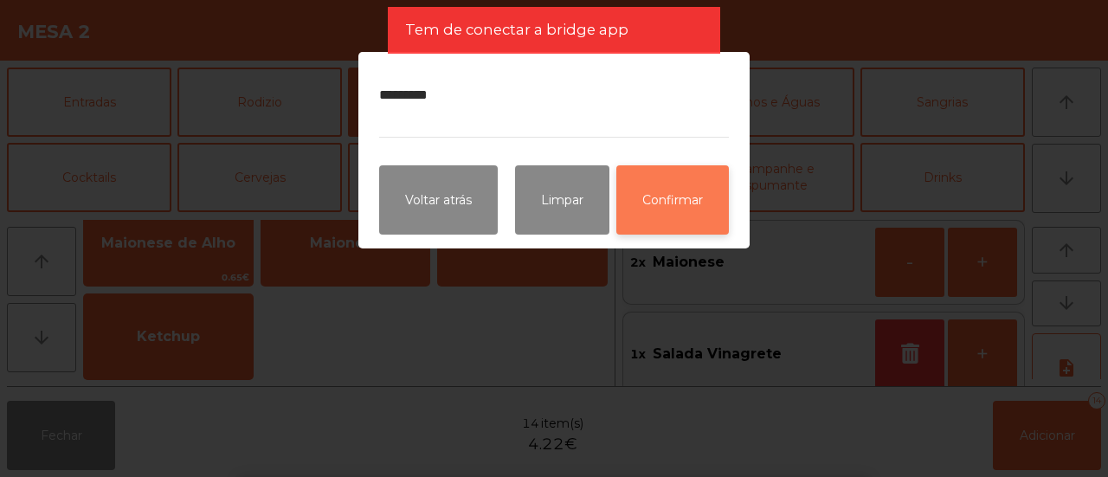
click at [663, 191] on button "Confirmar" at bounding box center [672, 199] width 113 height 69
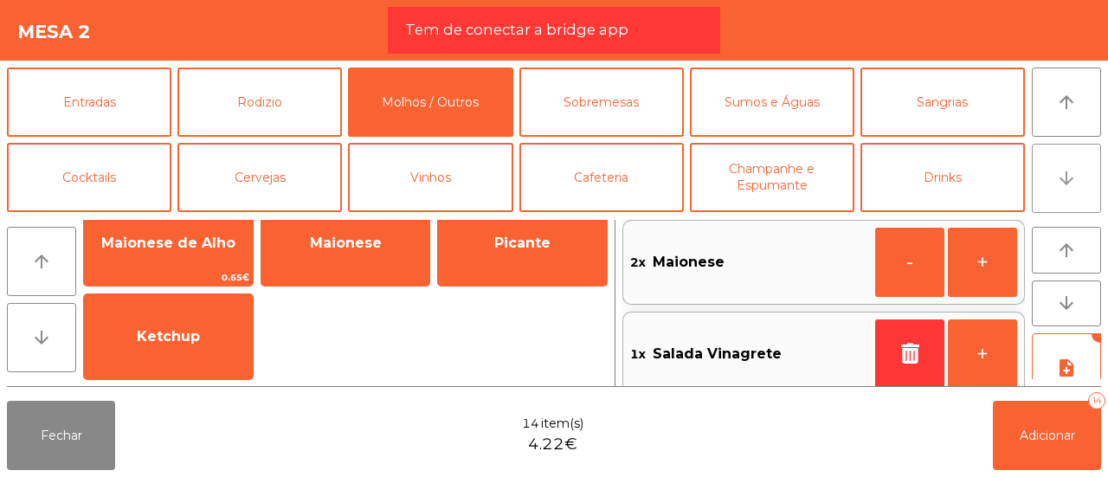
click at [1053, 164] on button "arrow_downward" at bounding box center [1066, 178] width 69 height 69
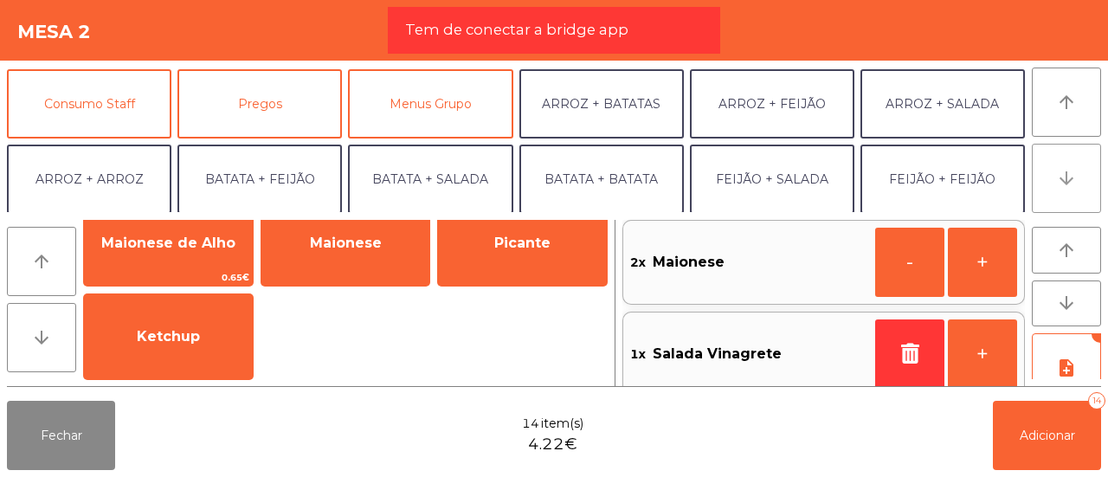
scroll to position [151, 0]
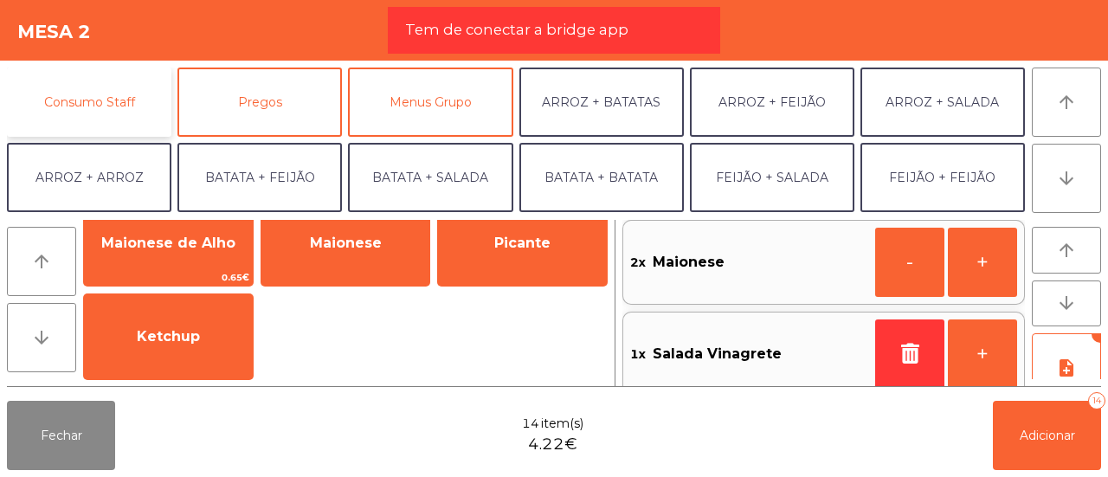
click at [66, 120] on button "Consumo Staff" at bounding box center [89, 102] width 165 height 69
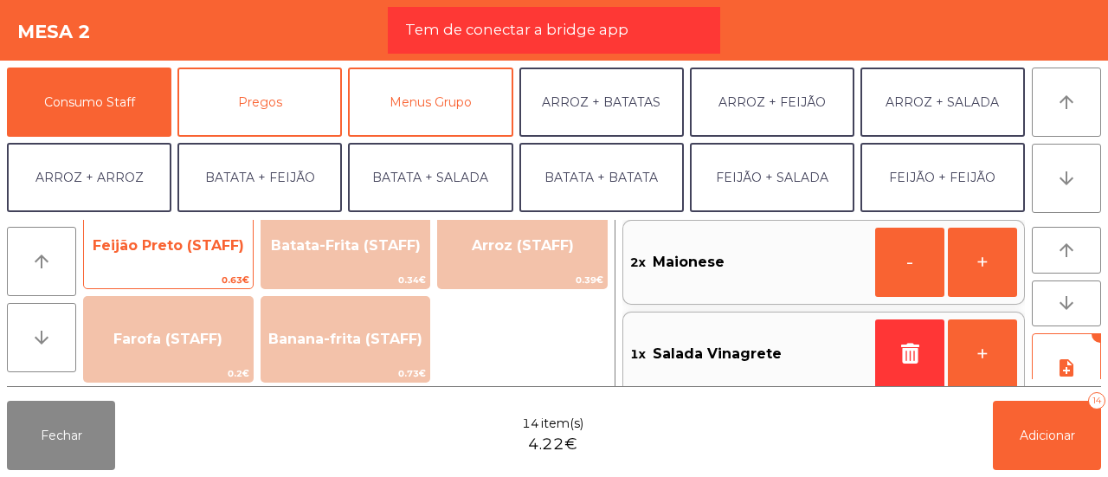
click at [217, 265] on span "Feijão Preto (STAFF)" at bounding box center [168, 246] width 169 height 47
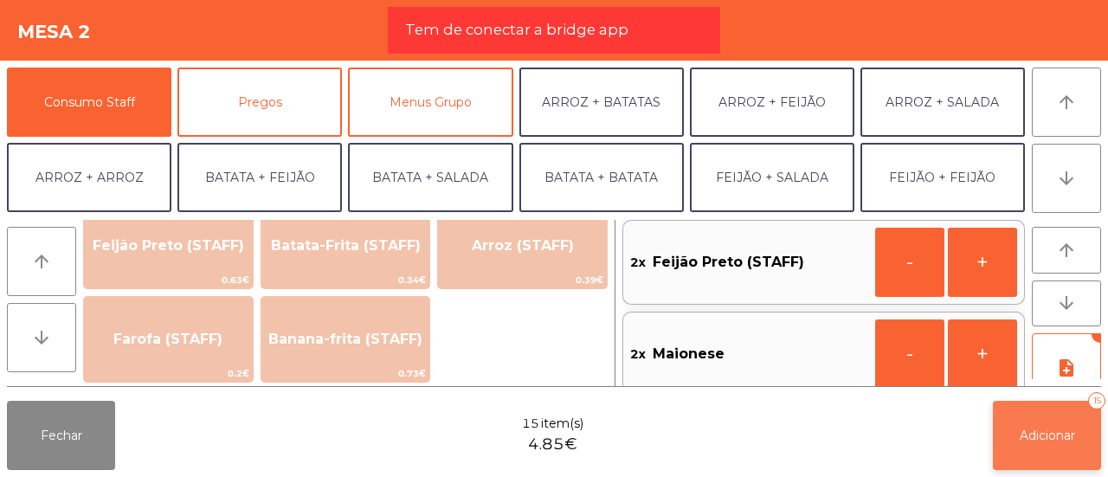
click at [1049, 438] on span "Adicionar" at bounding box center [1047, 436] width 55 height 16
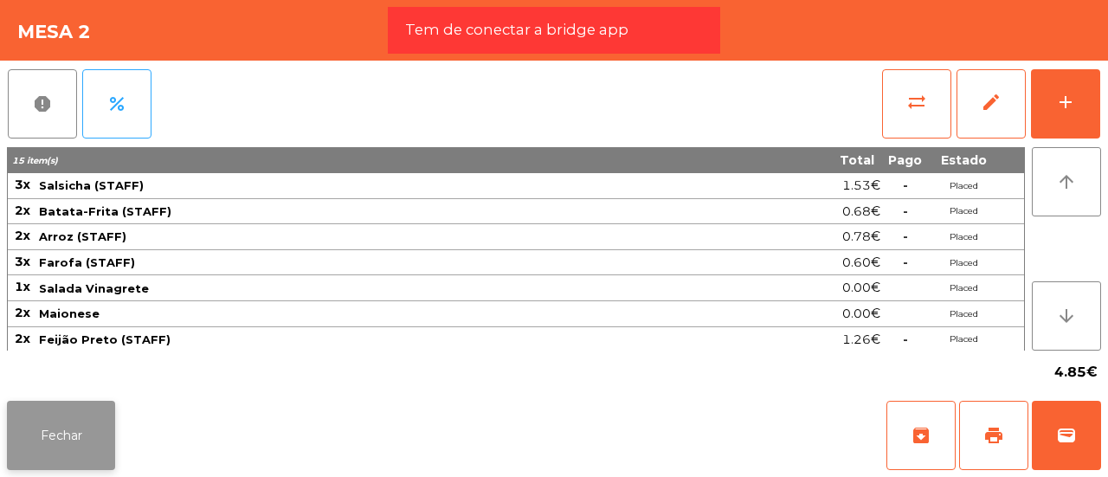
click at [43, 429] on button "Fechar" at bounding box center [61, 435] width 108 height 69
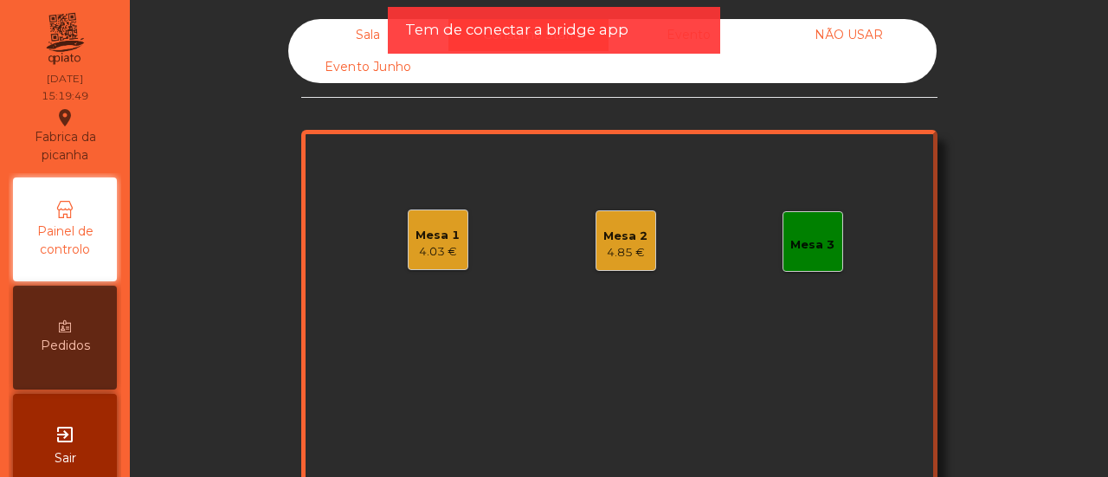
click at [636, 249] on div "4.85 €" at bounding box center [626, 252] width 44 height 17
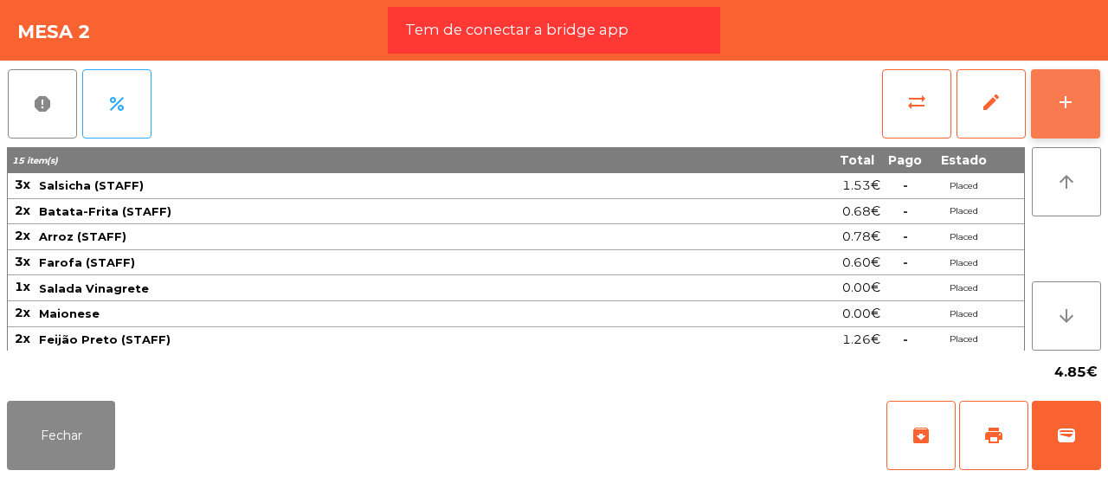
click at [1095, 118] on button "add" at bounding box center [1065, 103] width 69 height 69
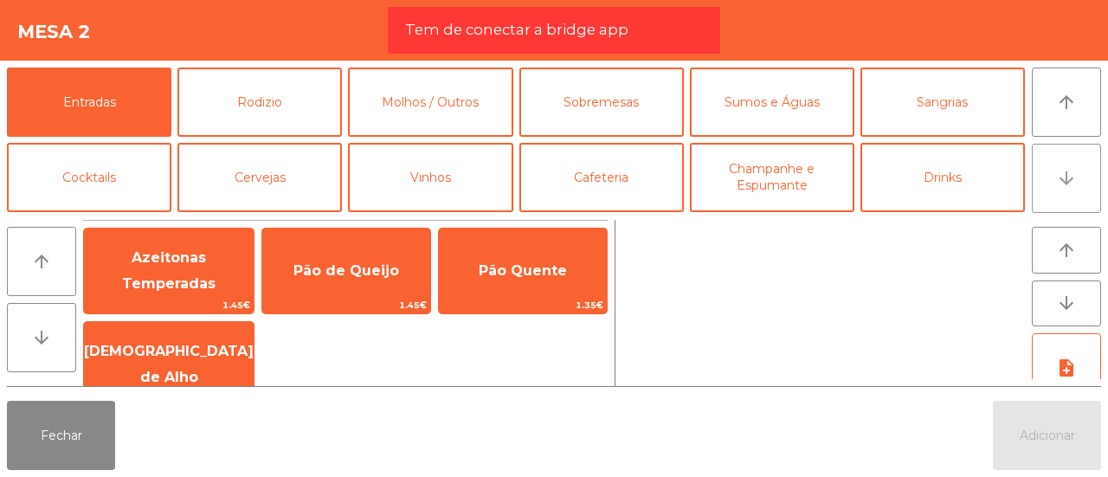
click at [1059, 184] on icon "arrow_downward" at bounding box center [1066, 178] width 21 height 21
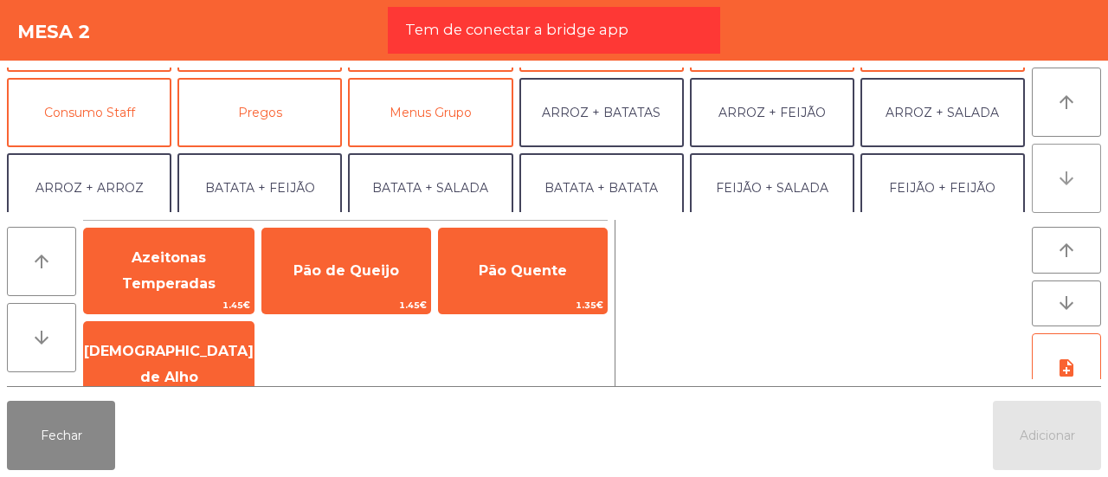
click at [1059, 184] on icon "arrow_downward" at bounding box center [1066, 178] width 21 height 21
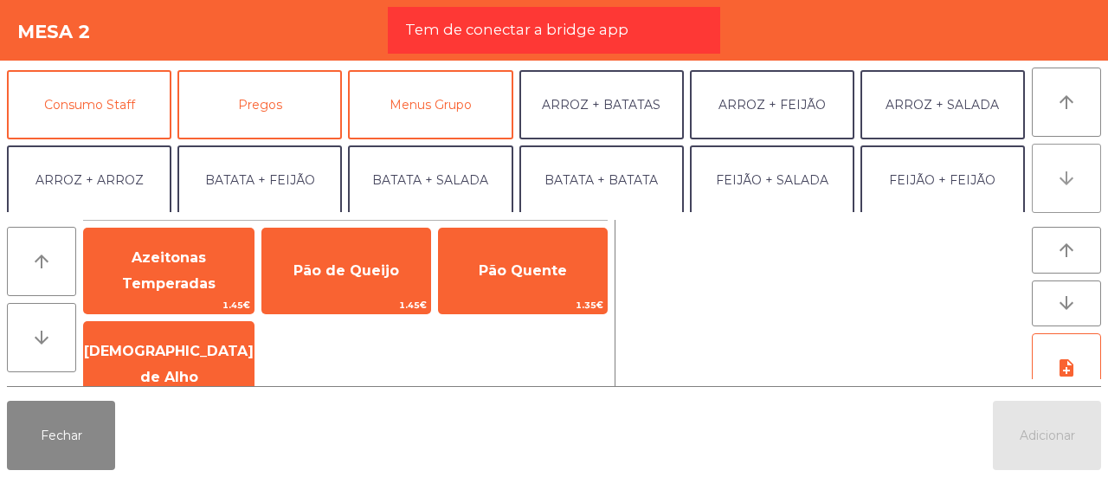
scroll to position [225, 0]
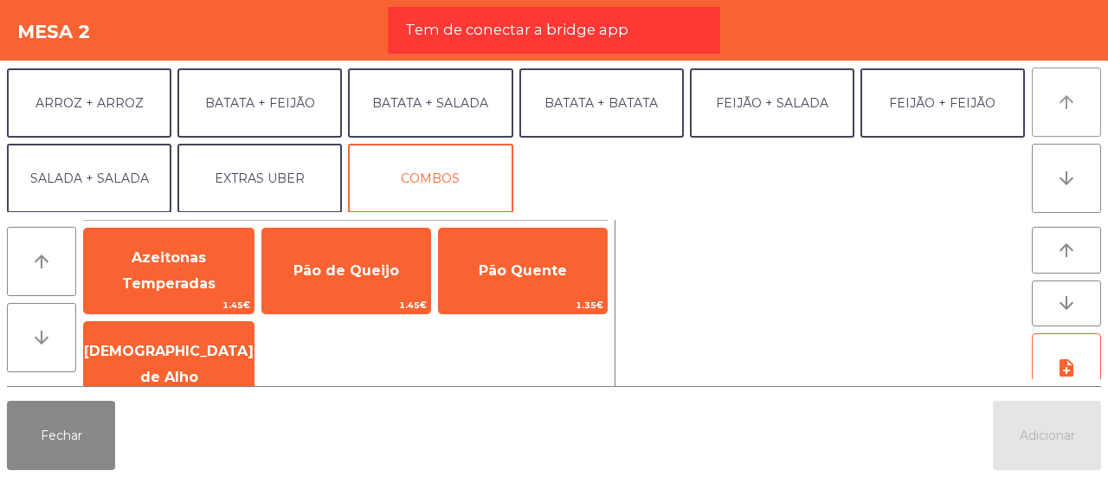
click at [1076, 107] on icon "arrow_upward" at bounding box center [1066, 102] width 21 height 21
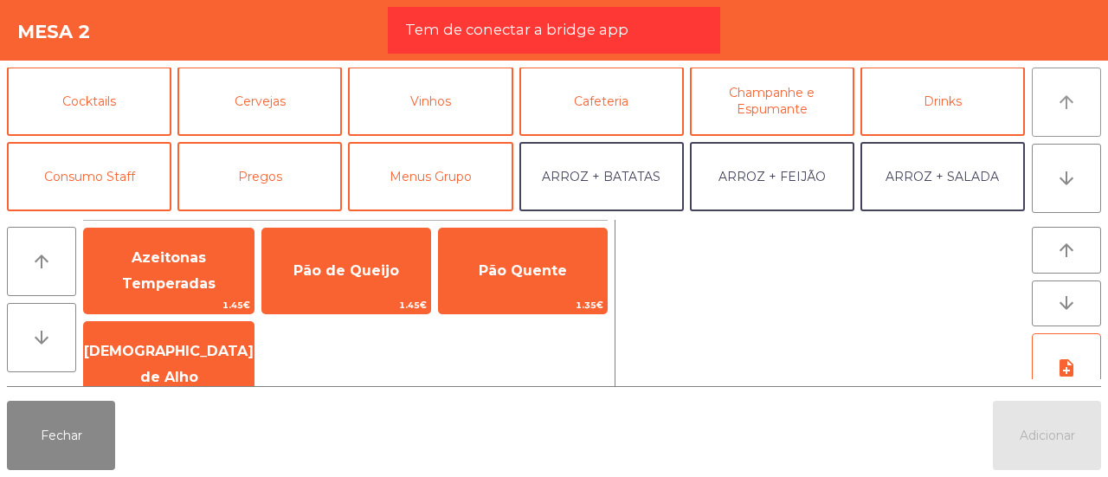
scroll to position [74, 0]
click at [1076, 98] on icon "arrow_upward" at bounding box center [1066, 102] width 21 height 21
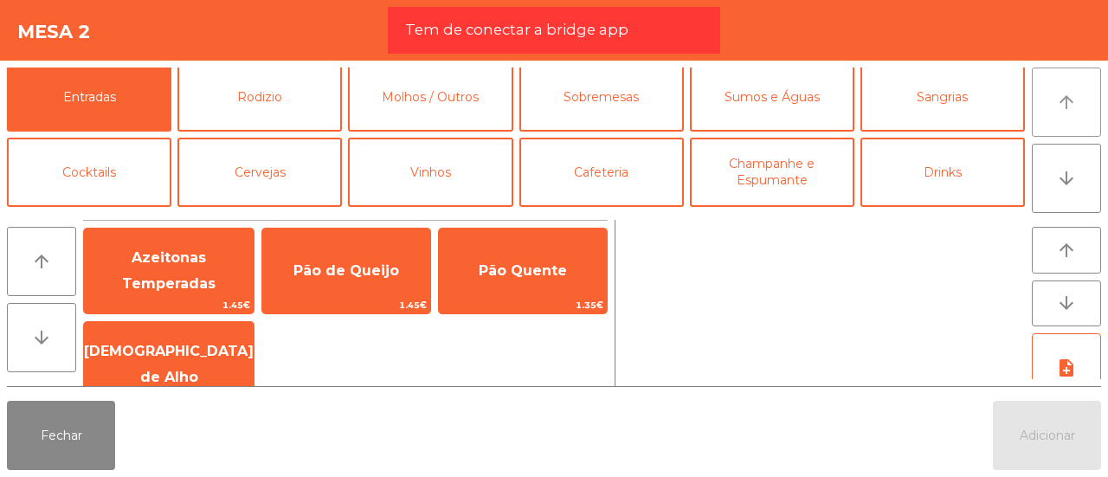
scroll to position [0, 0]
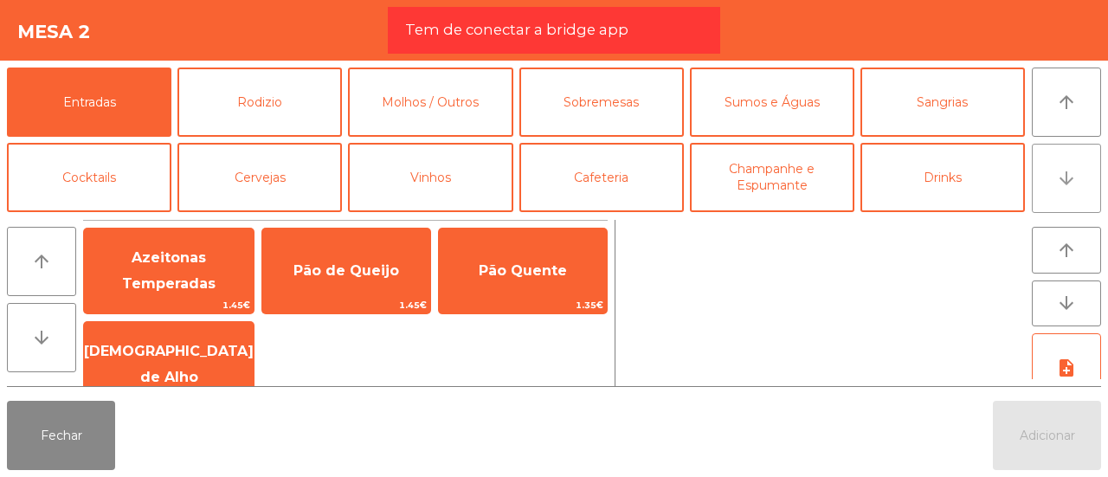
click at [1078, 187] on button "arrow_downward" at bounding box center [1066, 178] width 69 height 69
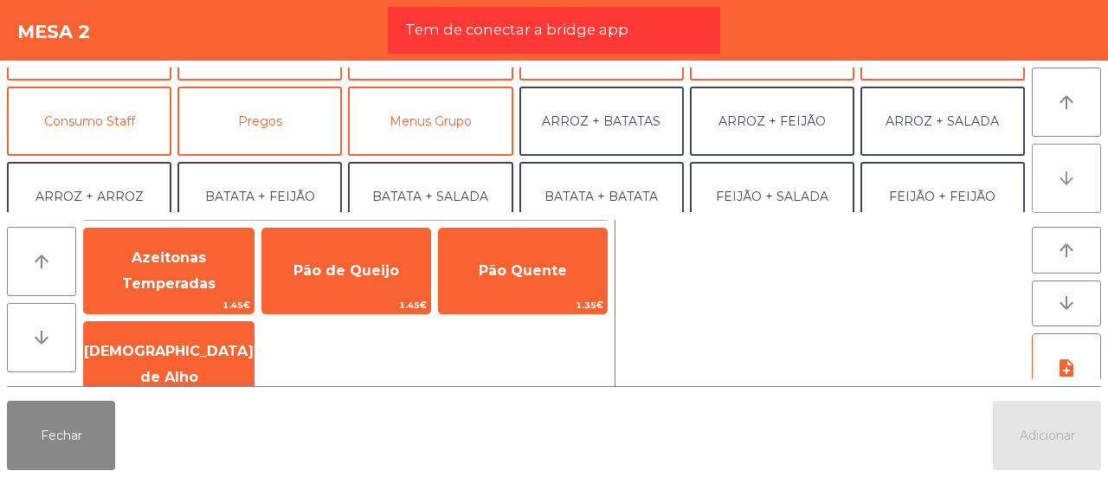
click at [1078, 187] on button "arrow_downward" at bounding box center [1066, 178] width 69 height 69
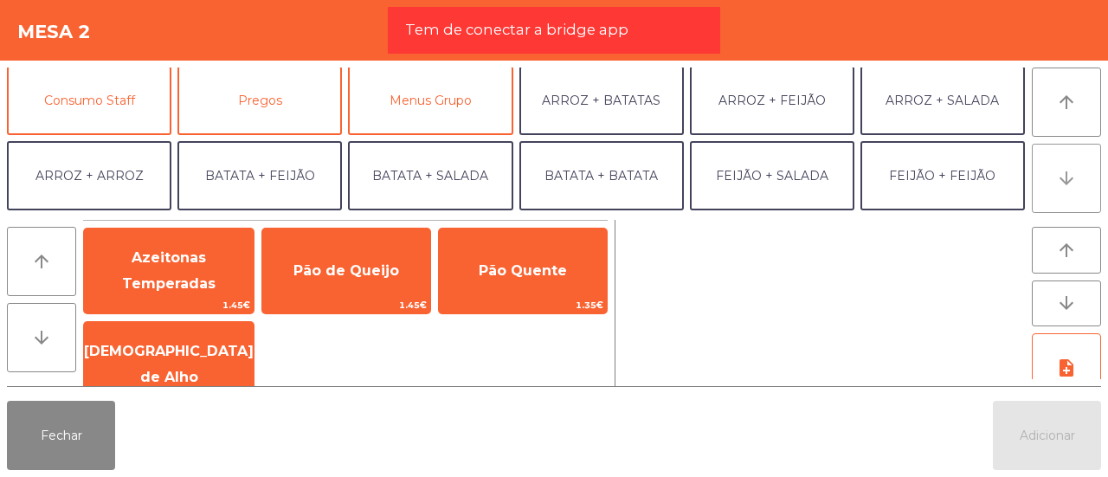
scroll to position [225, 0]
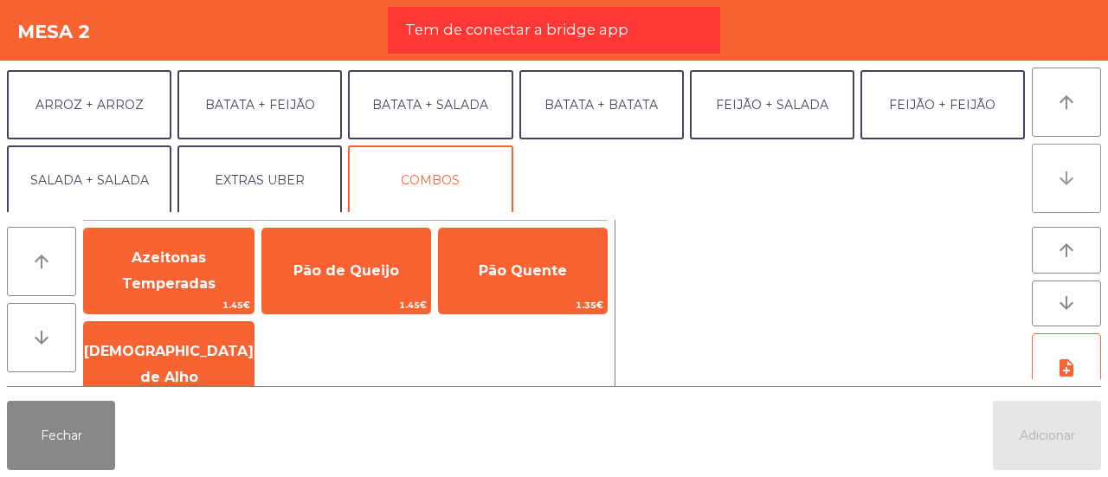
click at [1078, 187] on button "arrow_downward" at bounding box center [1066, 178] width 69 height 69
click at [1065, 117] on button "arrow_upward" at bounding box center [1066, 102] width 69 height 69
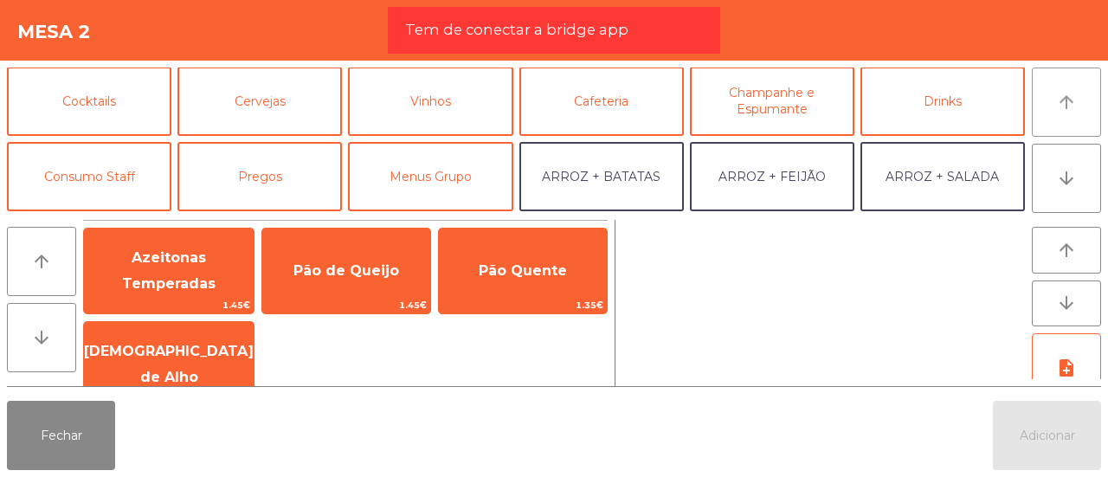
scroll to position [74, 0]
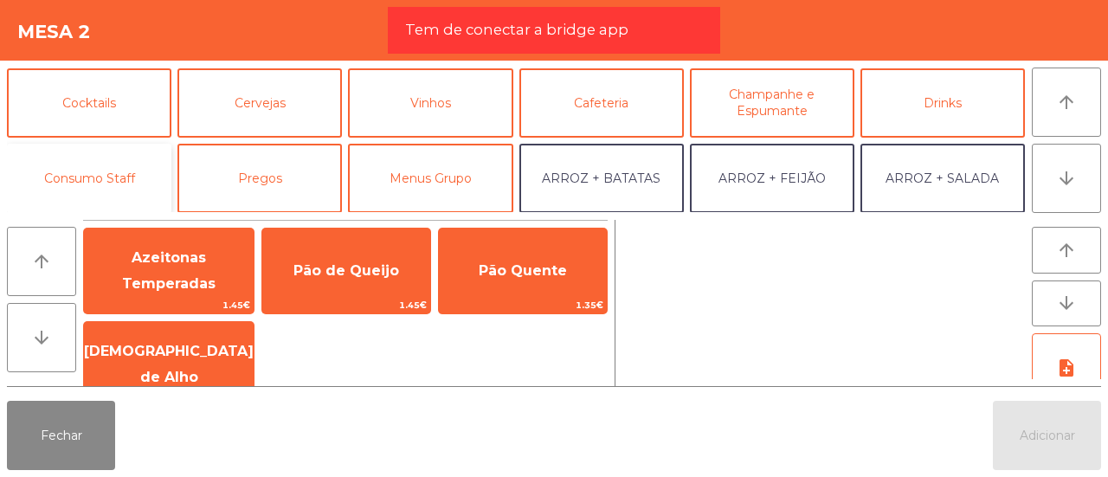
click at [54, 162] on button "Consumo Staff" at bounding box center [89, 178] width 165 height 69
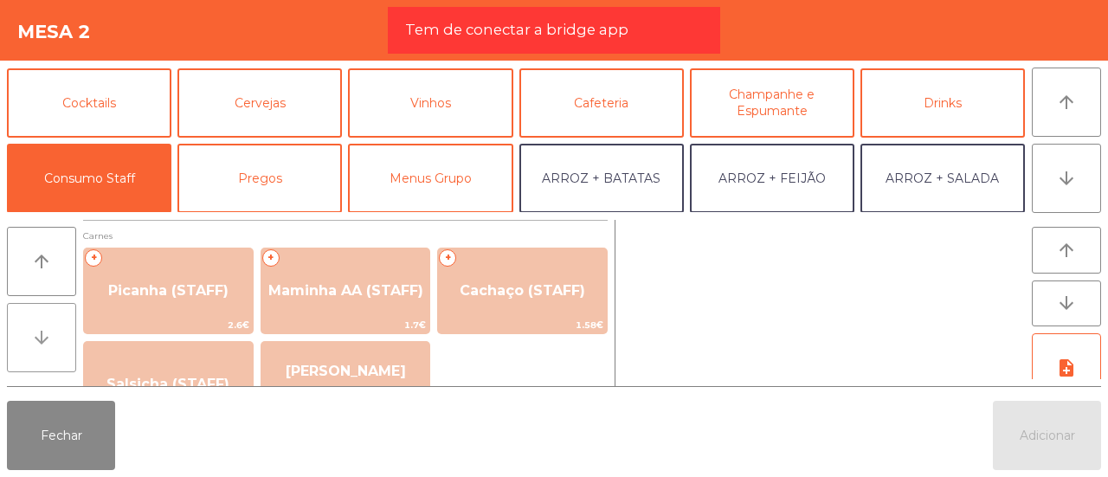
click at [59, 335] on button "arrow_downward" at bounding box center [41, 337] width 69 height 69
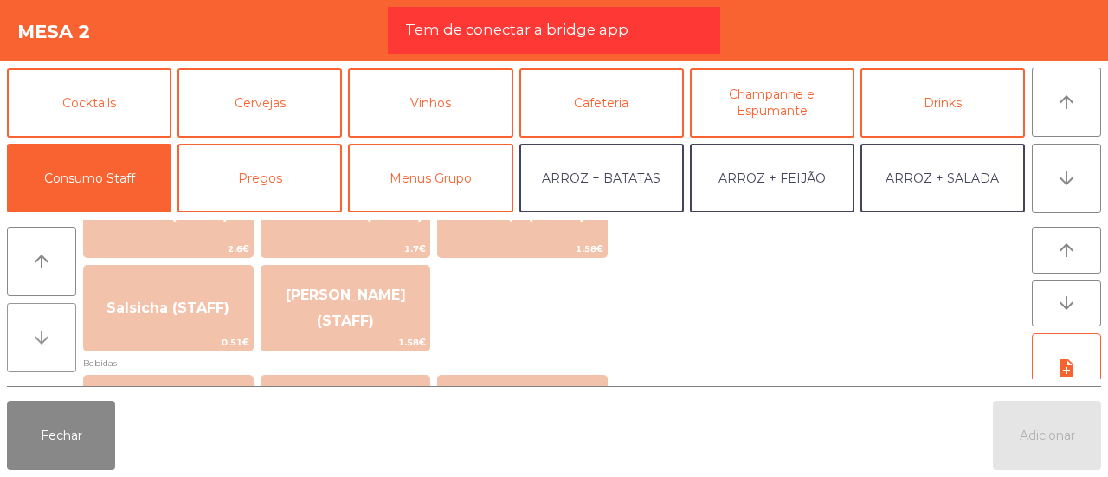
click at [59, 335] on button "arrow_downward" at bounding box center [41, 337] width 69 height 69
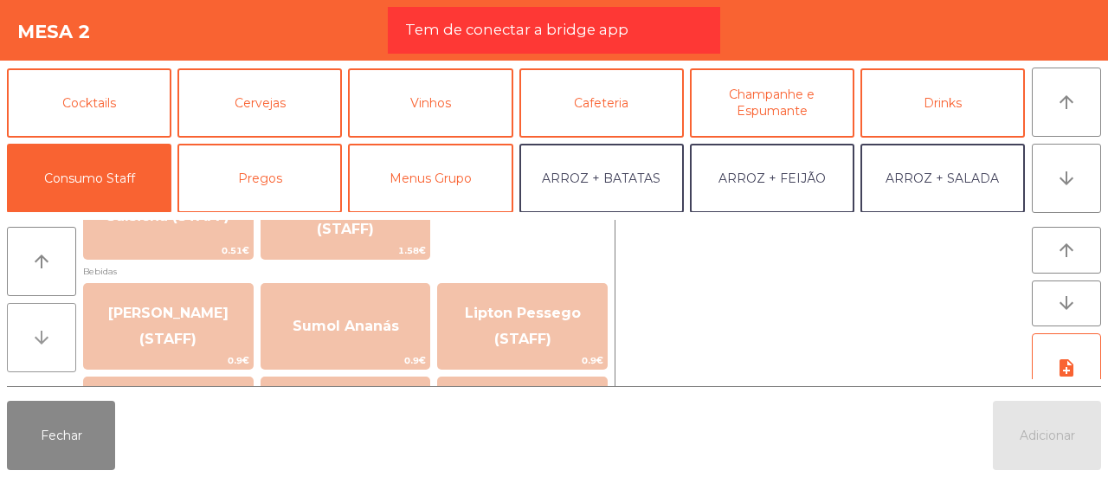
click at [59, 335] on button "arrow_downward" at bounding box center [41, 337] width 69 height 69
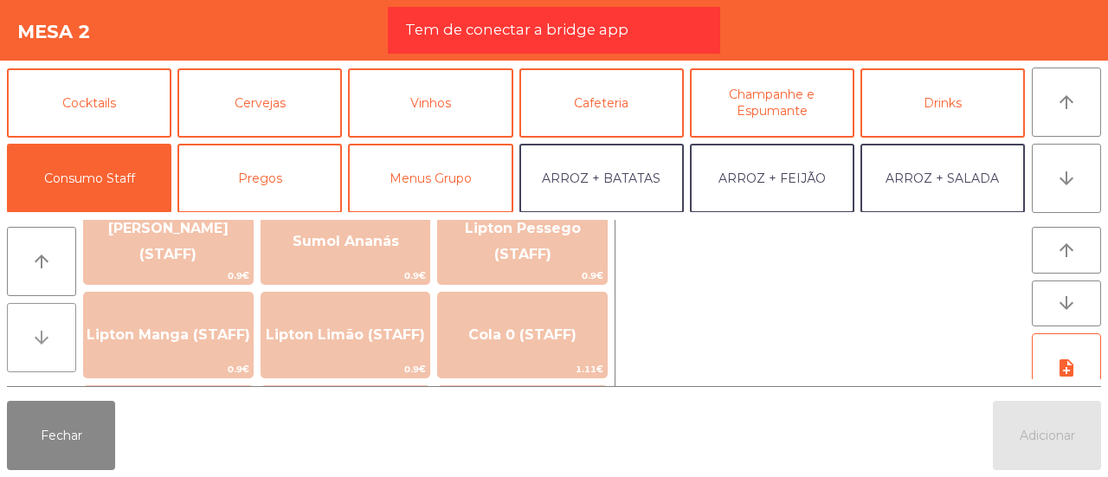
click at [59, 335] on button "arrow_downward" at bounding box center [41, 337] width 69 height 69
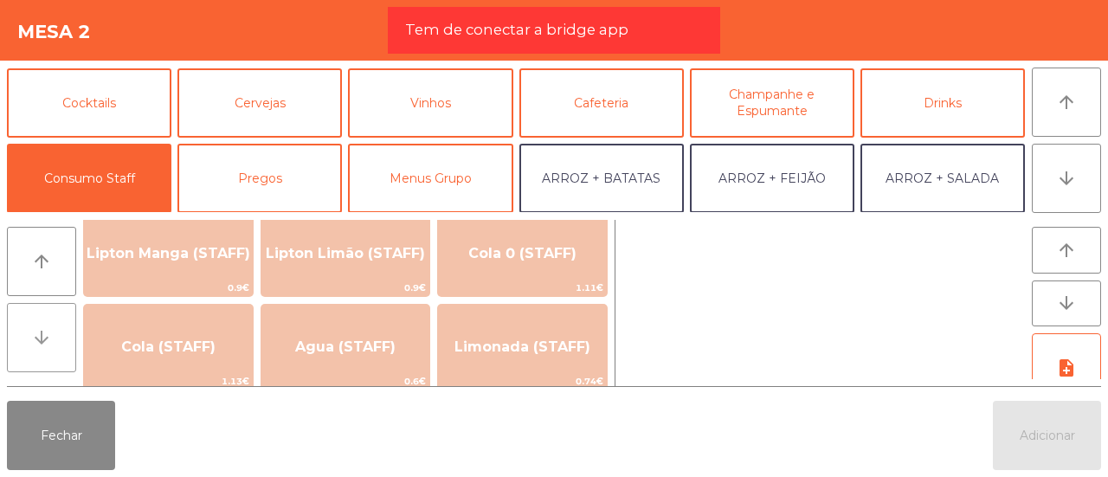
click at [59, 335] on button "arrow_downward" at bounding box center [41, 337] width 69 height 69
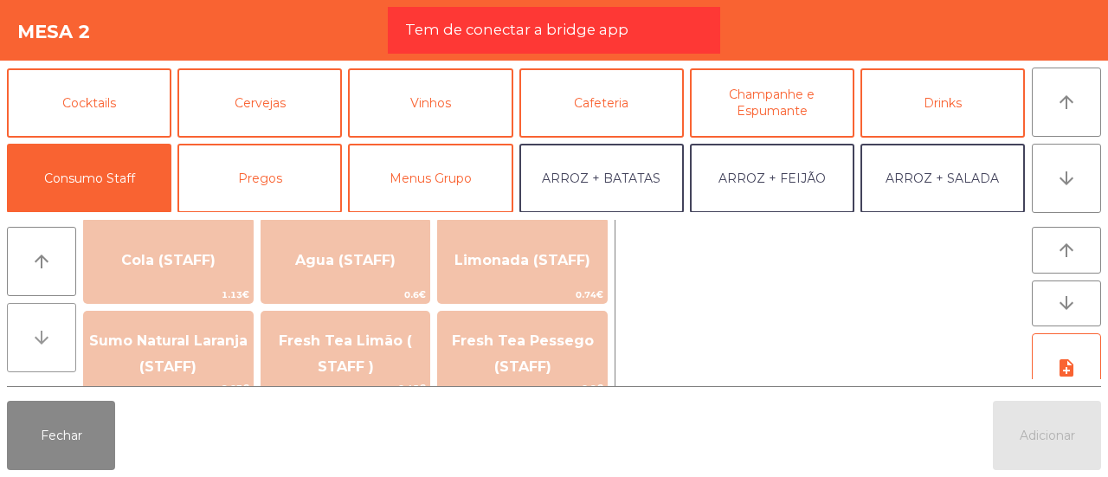
click at [59, 335] on button "arrow_downward" at bounding box center [41, 337] width 69 height 69
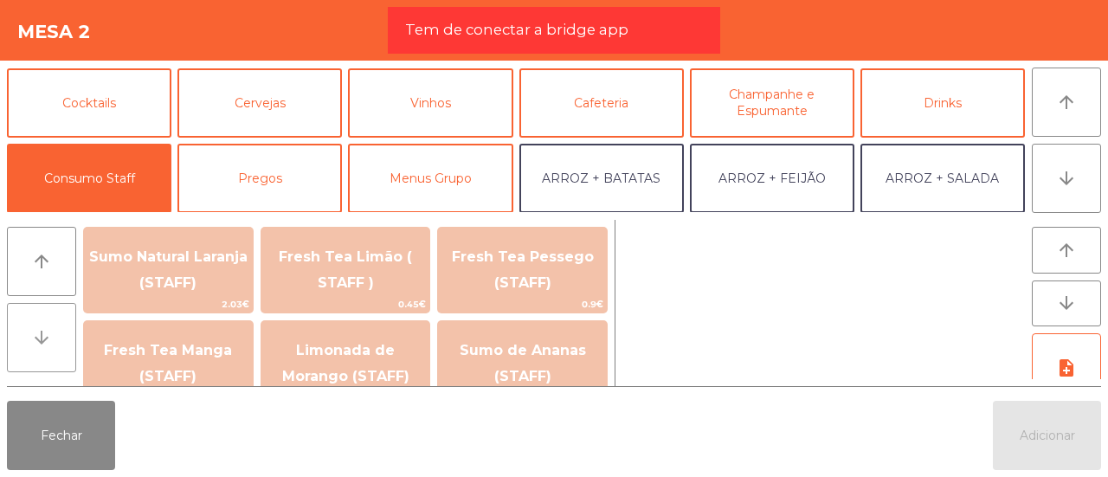
click at [59, 335] on button "arrow_downward" at bounding box center [41, 337] width 69 height 69
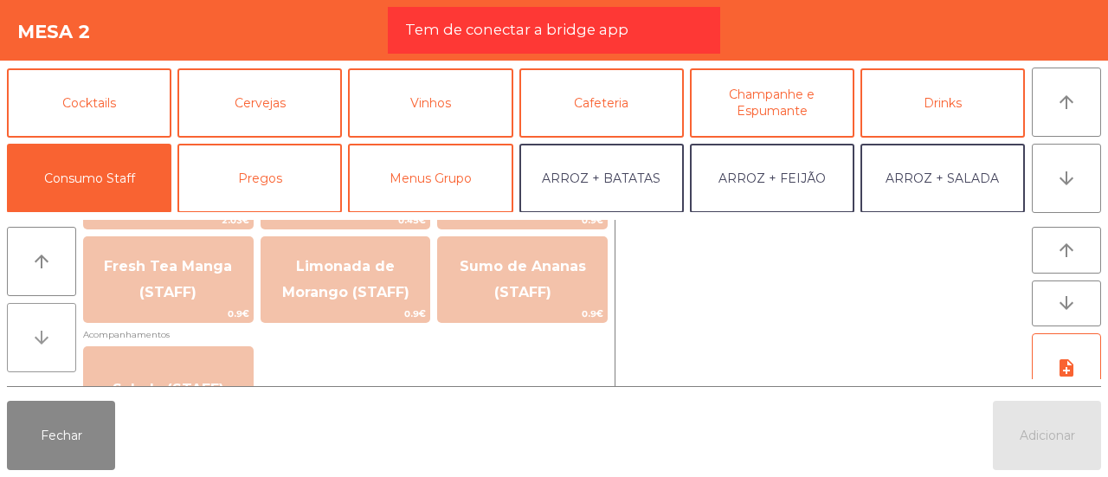
click at [59, 335] on button "arrow_downward" at bounding box center [41, 337] width 69 height 69
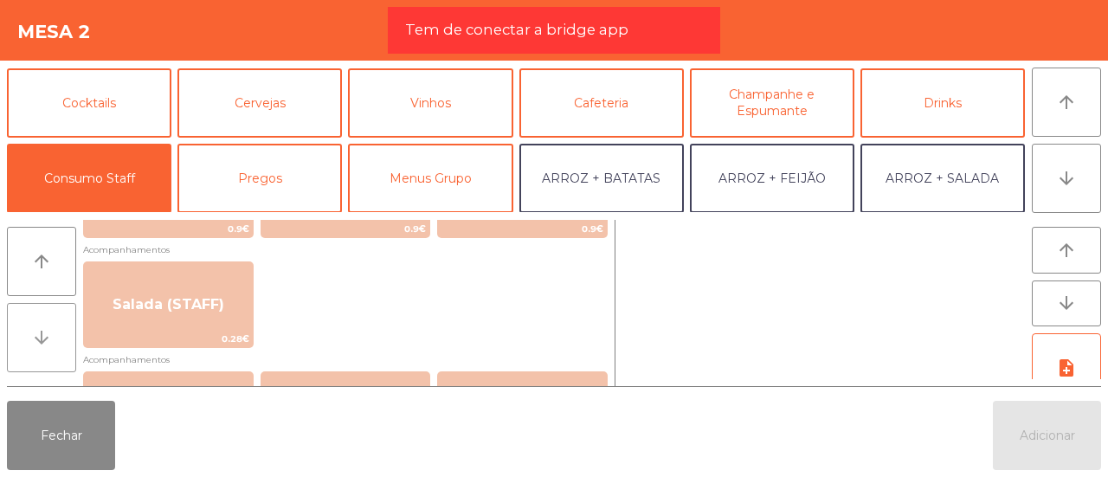
click at [59, 335] on button "arrow_downward" at bounding box center [41, 337] width 69 height 69
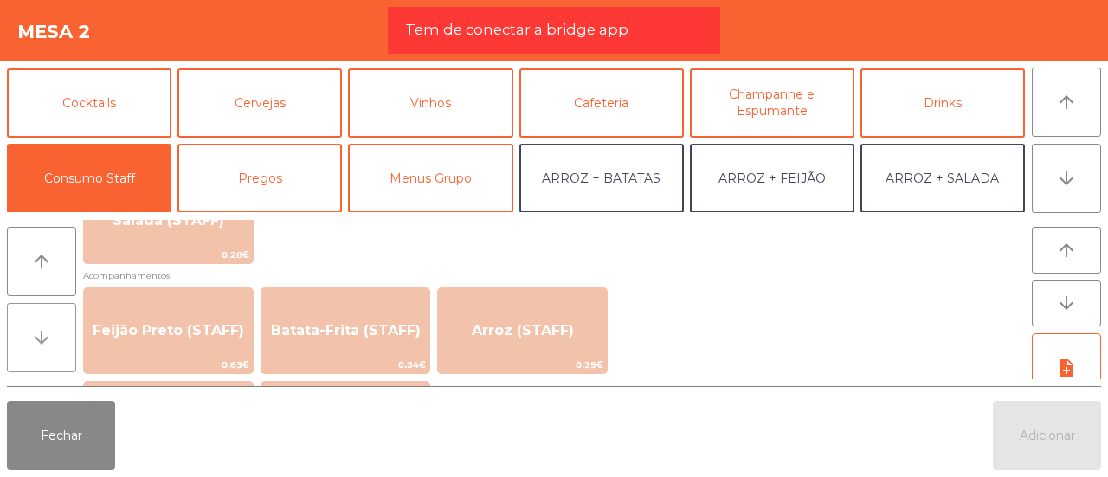
click at [59, 335] on button "arrow_downward" at bounding box center [41, 337] width 69 height 69
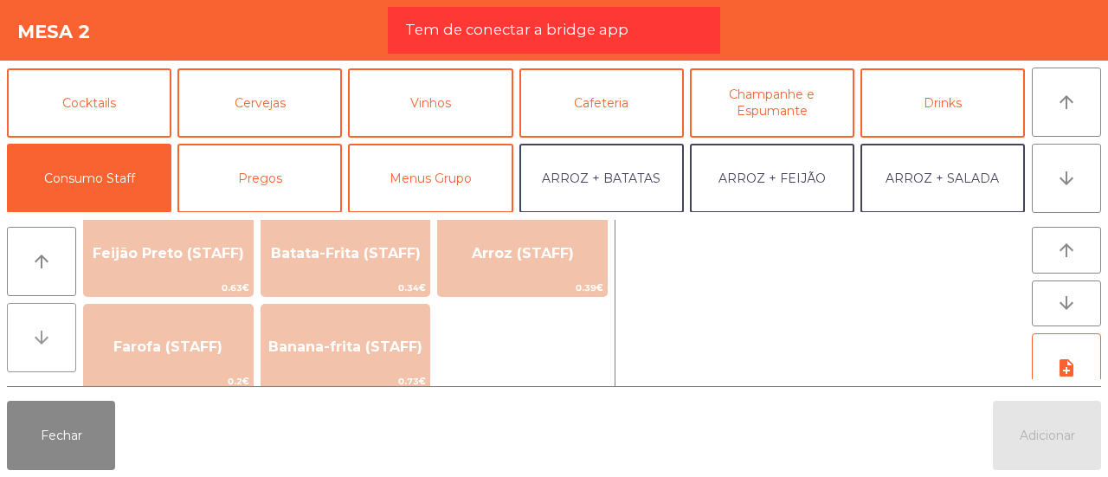
scroll to position [842, 0]
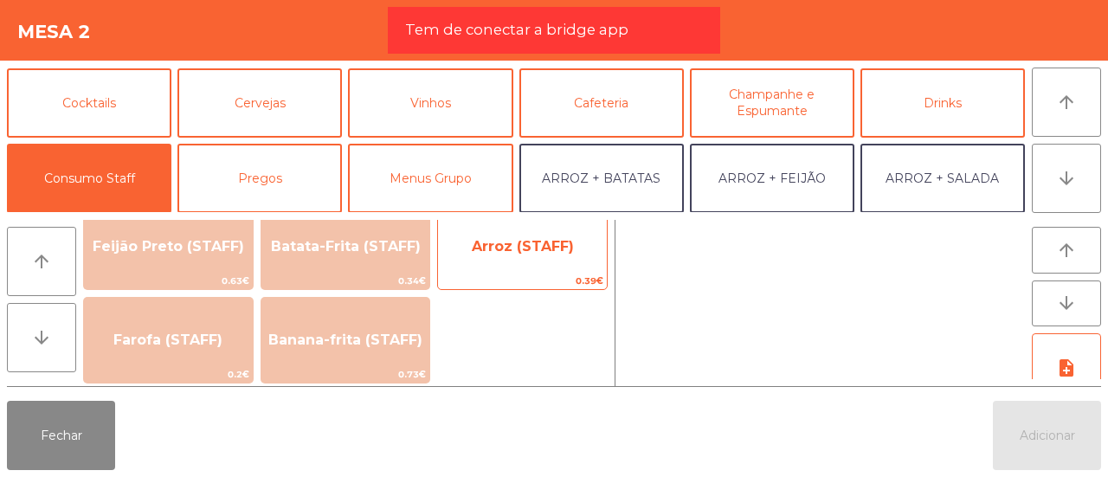
click at [506, 258] on span "Arroz (STAFF)" at bounding box center [522, 246] width 169 height 47
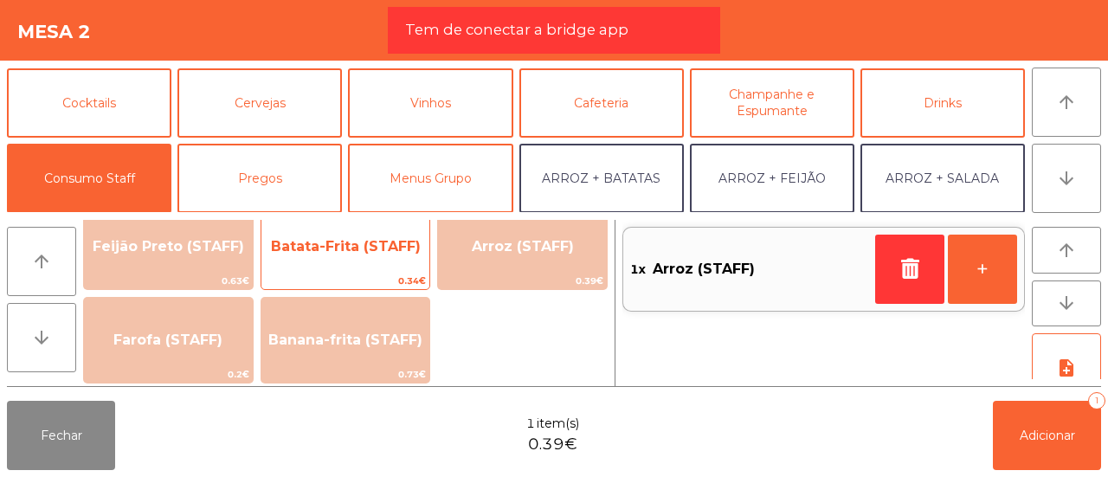
click at [399, 250] on span "Batata-Frita (STAFF)" at bounding box center [346, 246] width 150 height 16
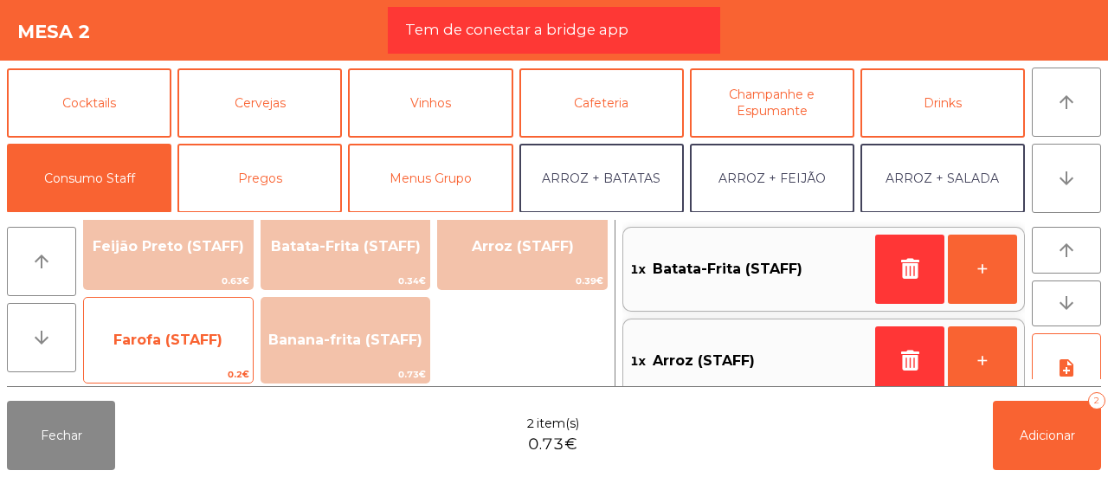
click at [192, 353] on span "Farofa (STAFF)" at bounding box center [168, 340] width 169 height 47
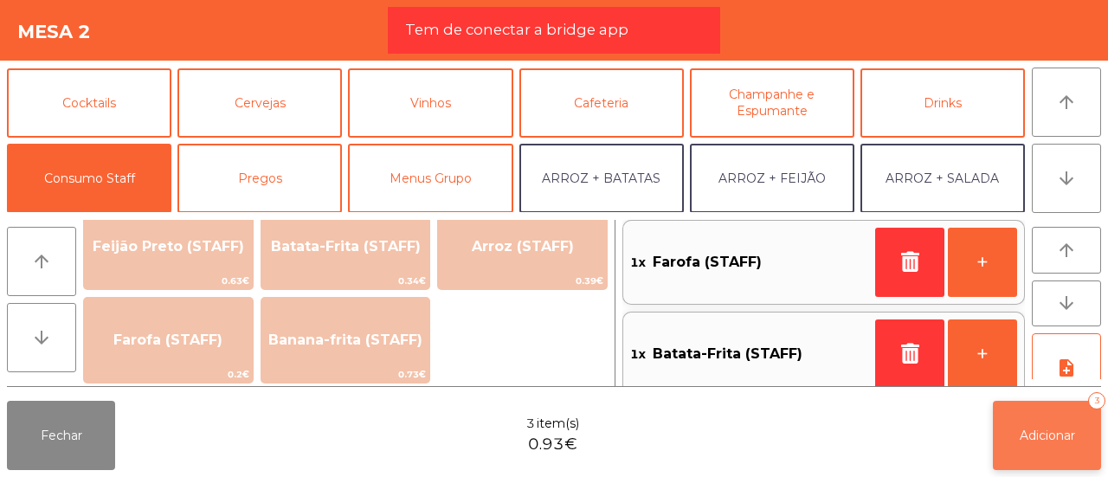
click at [1037, 434] on span "Adicionar" at bounding box center [1047, 436] width 55 height 16
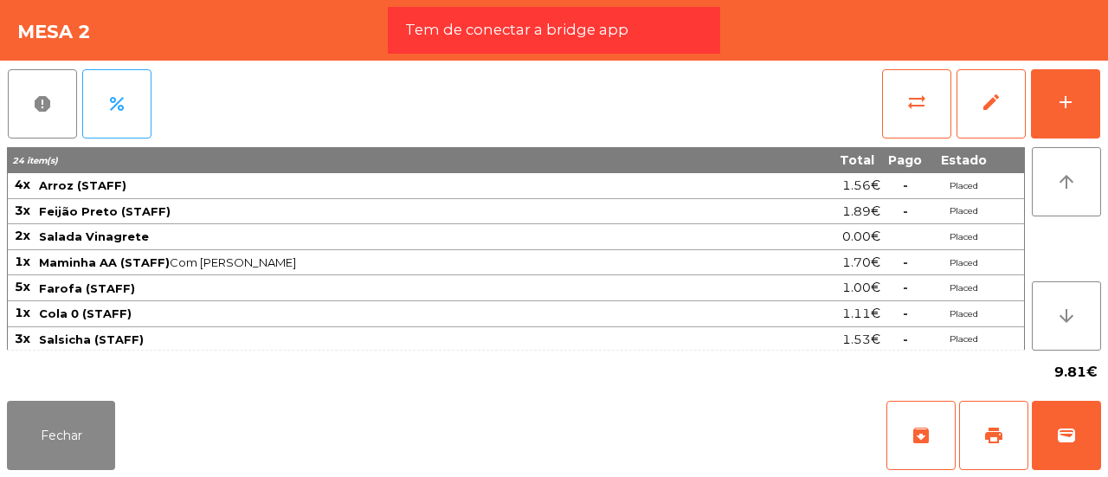
drag, startPoint x: 23, startPoint y: 444, endPoint x: 506, endPoint y: 447, distance: 483.2
click at [506, 447] on div "Fechar archive print wallet" at bounding box center [554, 435] width 1108 height 83
